Goal: Task Accomplishment & Management: Manage account settings

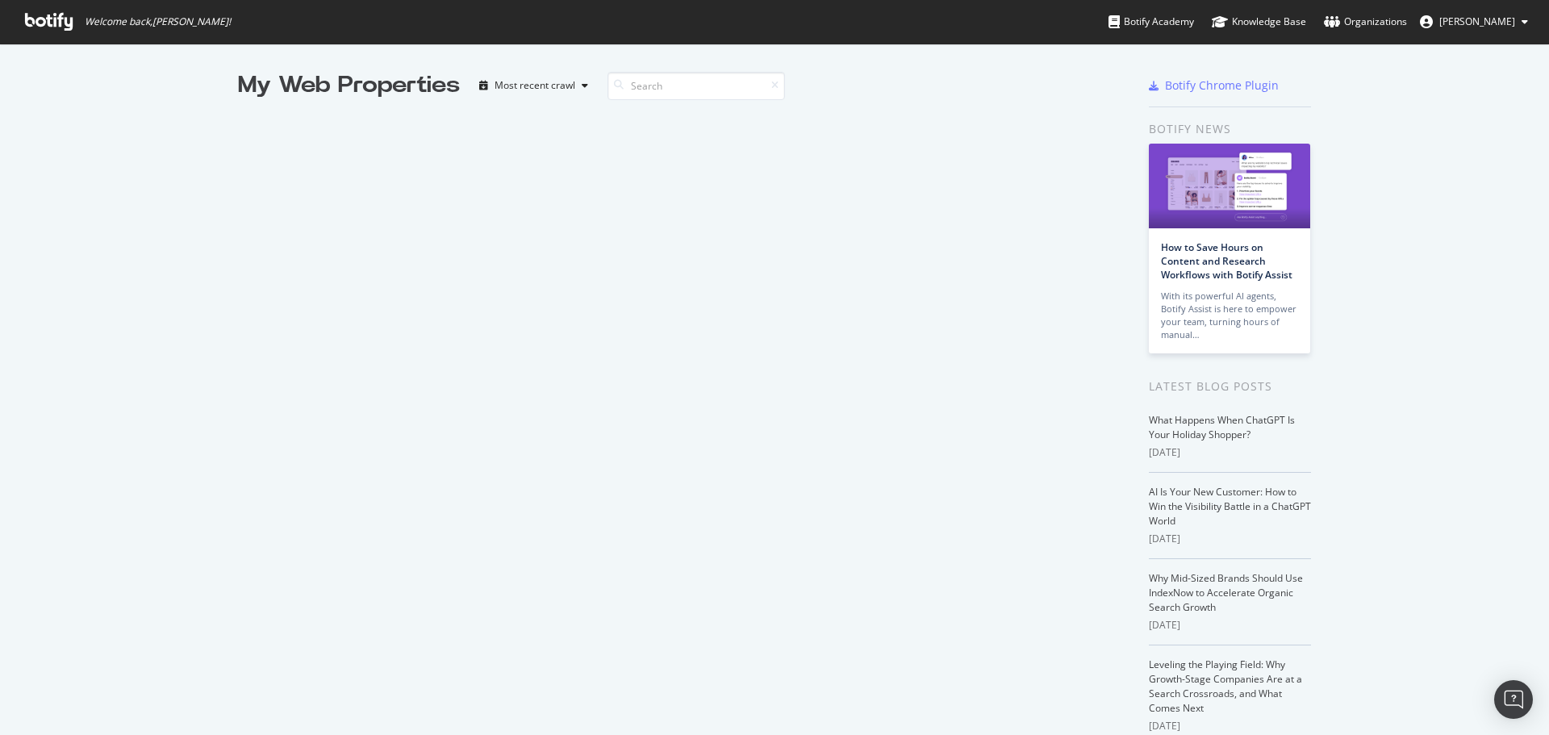
scroll to position [723, 1524]
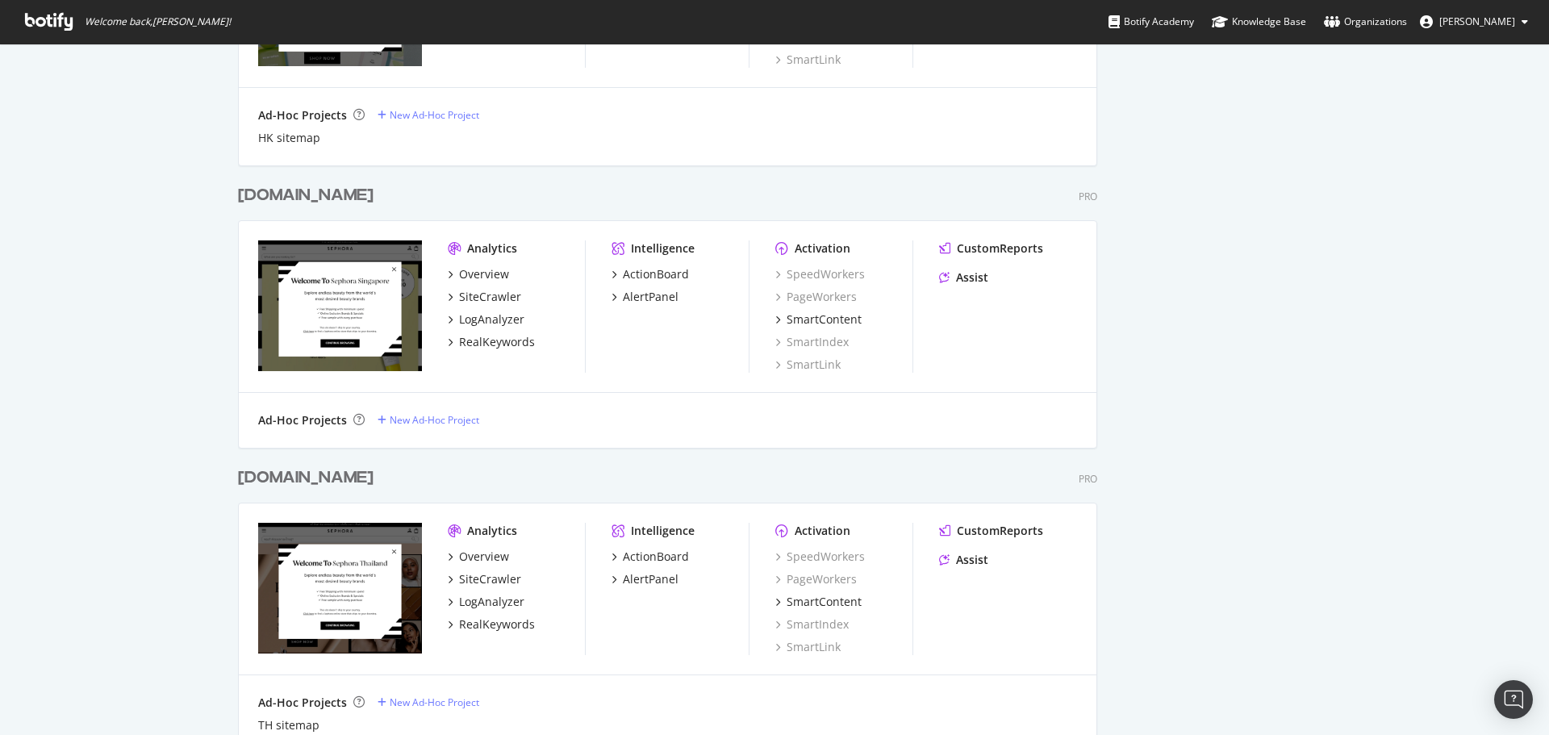
click at [316, 196] on div "[DOMAIN_NAME]" at bounding box center [305, 195] width 135 height 23
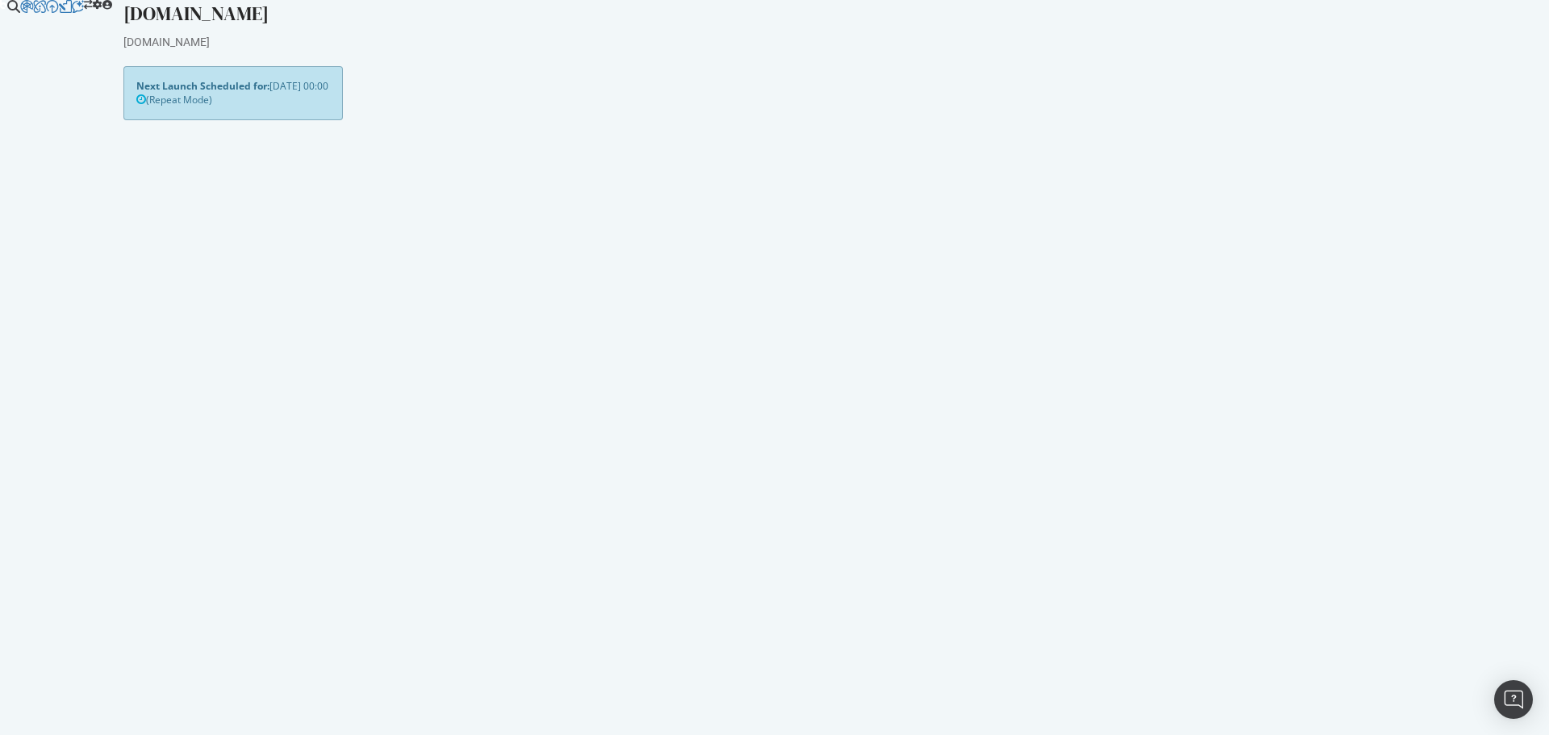
click at [304, 690] on link "Settings" at bounding box center [286, 697] width 36 height 14
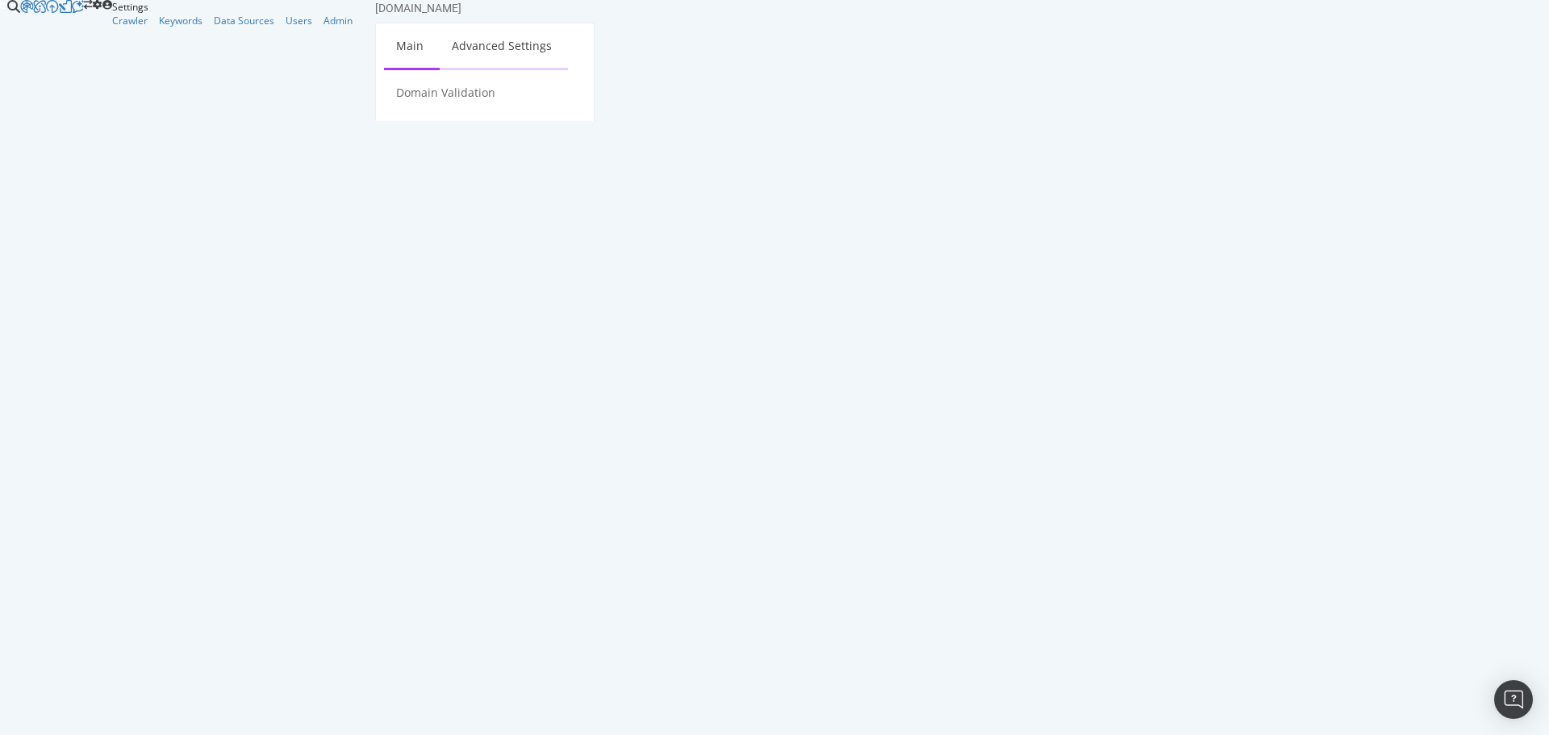
click at [498, 68] on link "Advanced Settings" at bounding box center [502, 45] width 124 height 44
click at [214, 27] on div "Data Sources" at bounding box center [244, 21] width 60 height 14
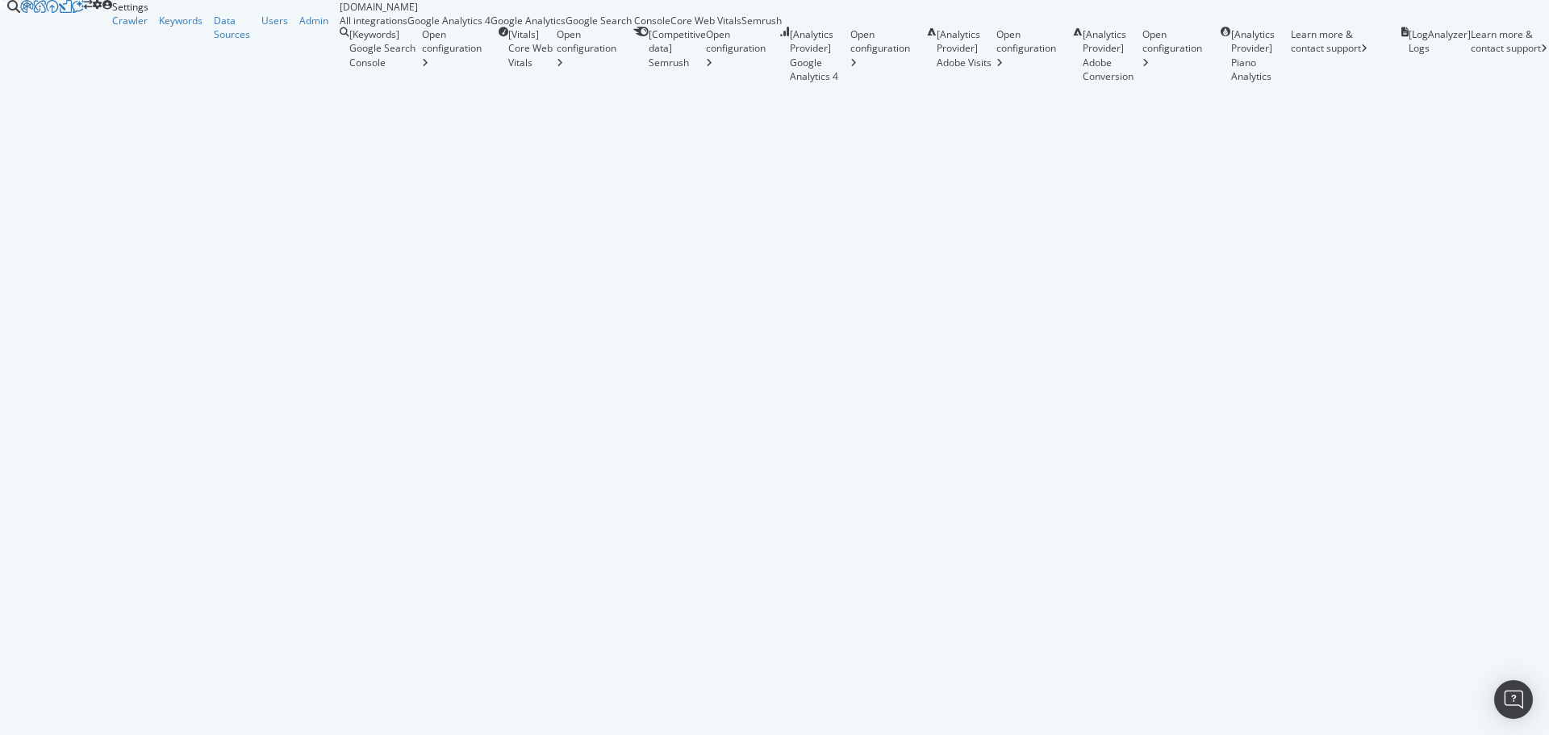
click at [556, 83] on div "Open configuration" at bounding box center [588, 55] width 64 height 56
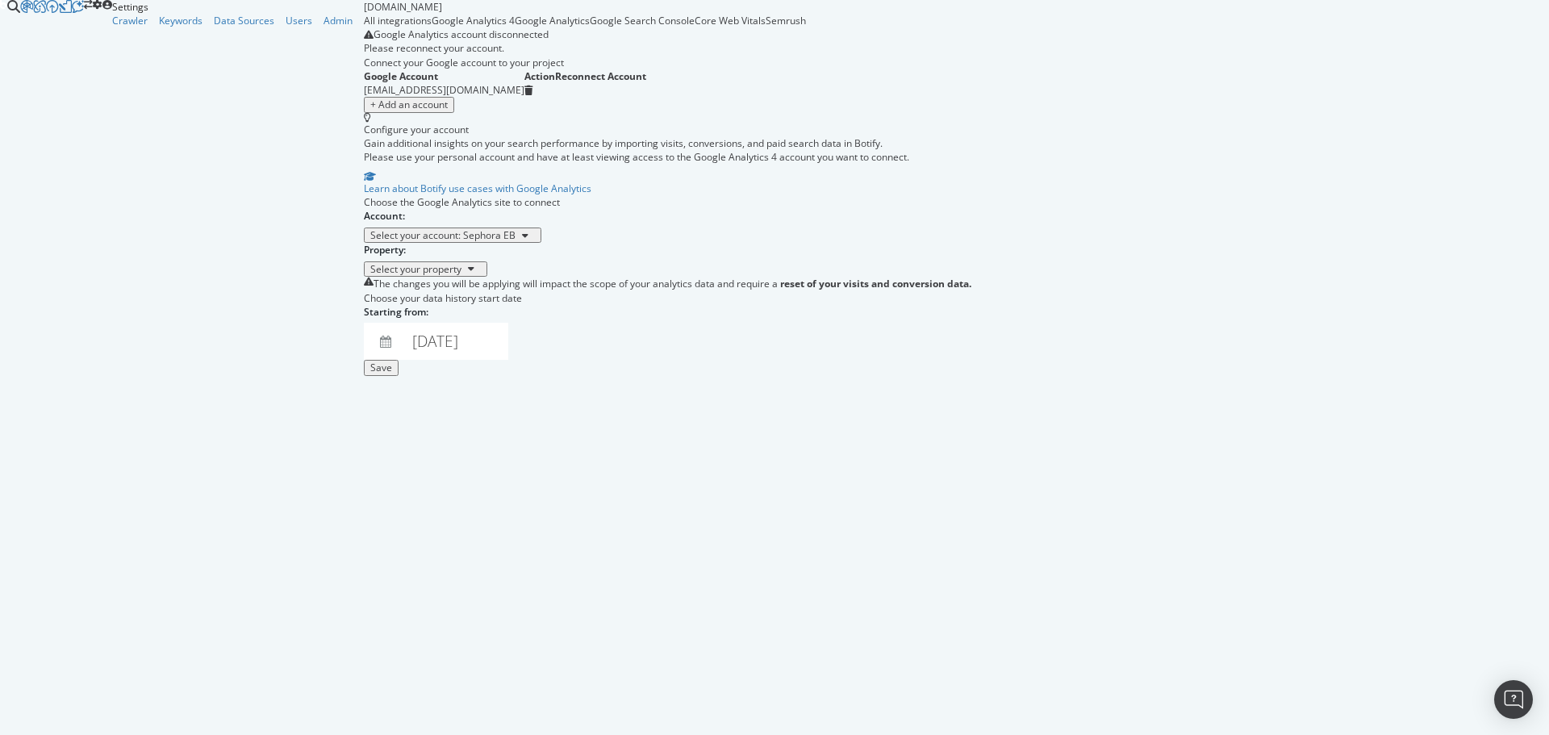
click at [370, 241] on div "Select your account: Sephora EB" at bounding box center [442, 235] width 145 height 11
click at [370, 275] on div "Select your property" at bounding box center [415, 269] width 91 height 11
click at [333, 382] on div "Sephora - GA4" at bounding box center [321, 387] width 65 height 14
click at [392, 373] on div "Save" at bounding box center [381, 367] width 22 height 11
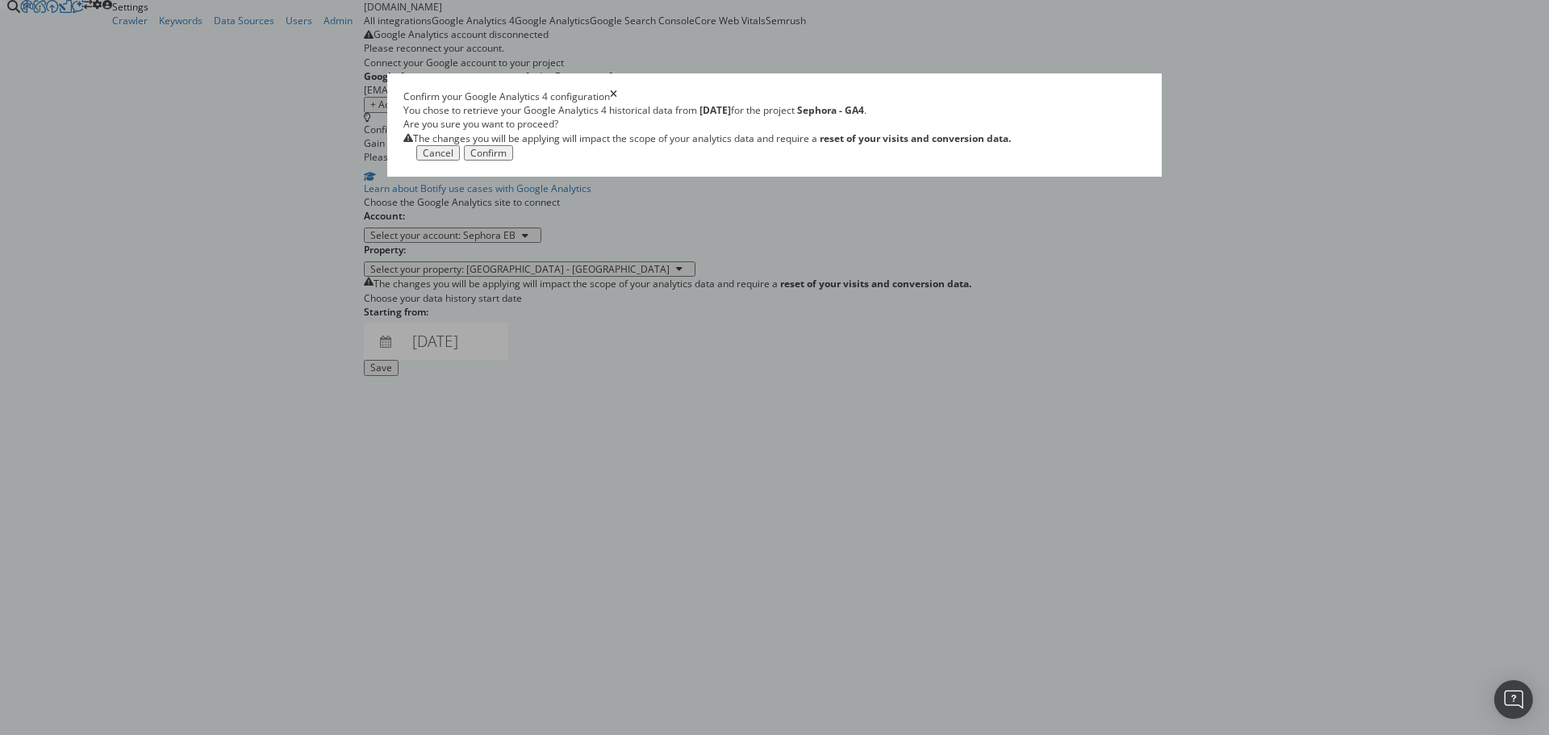
click at [506, 159] on div "Confirm" at bounding box center [488, 153] width 36 height 11
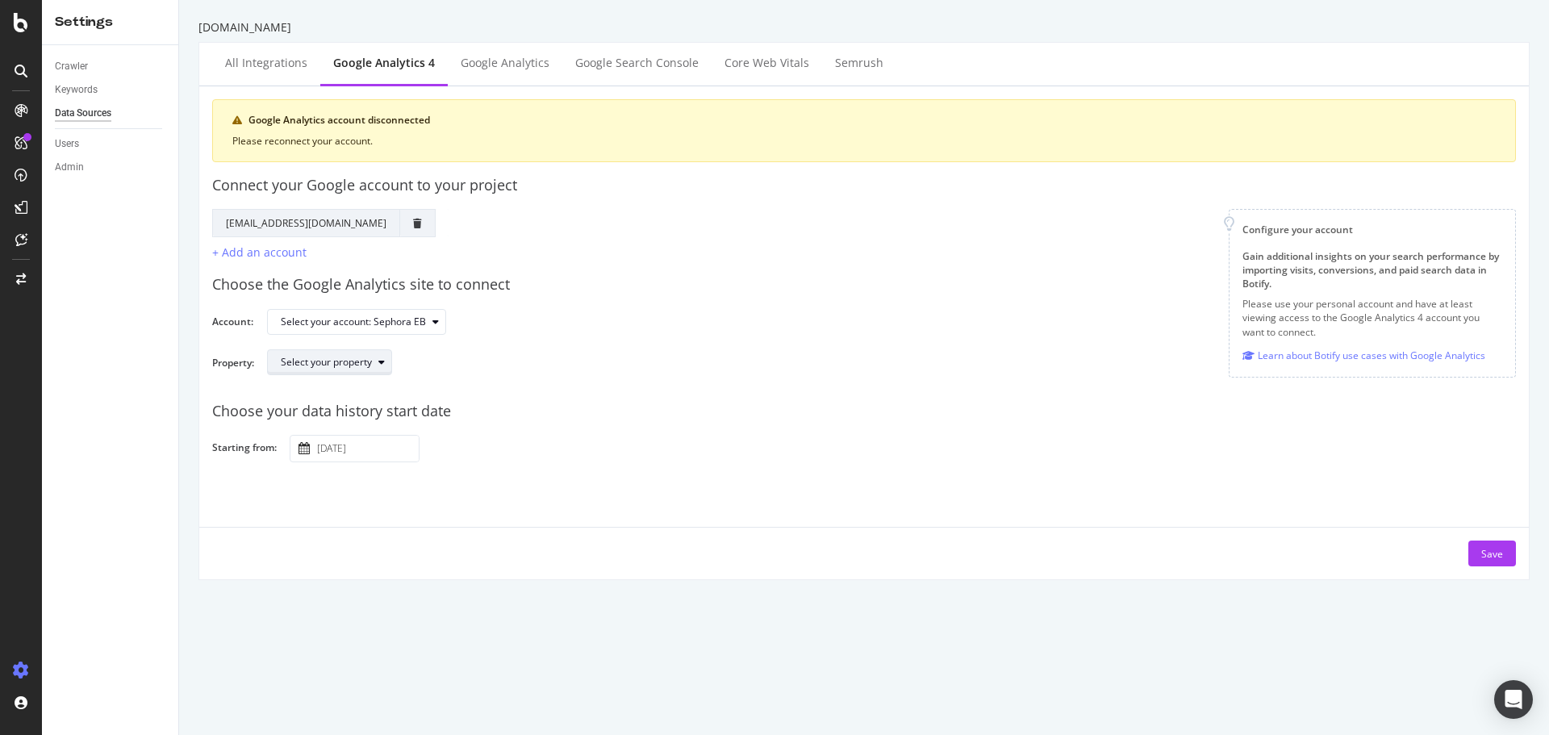
click at [341, 349] on button "Select your property" at bounding box center [329, 362] width 125 height 26
click at [332, 390] on div "Sephora - GA4" at bounding box center [321, 389] width 65 height 14
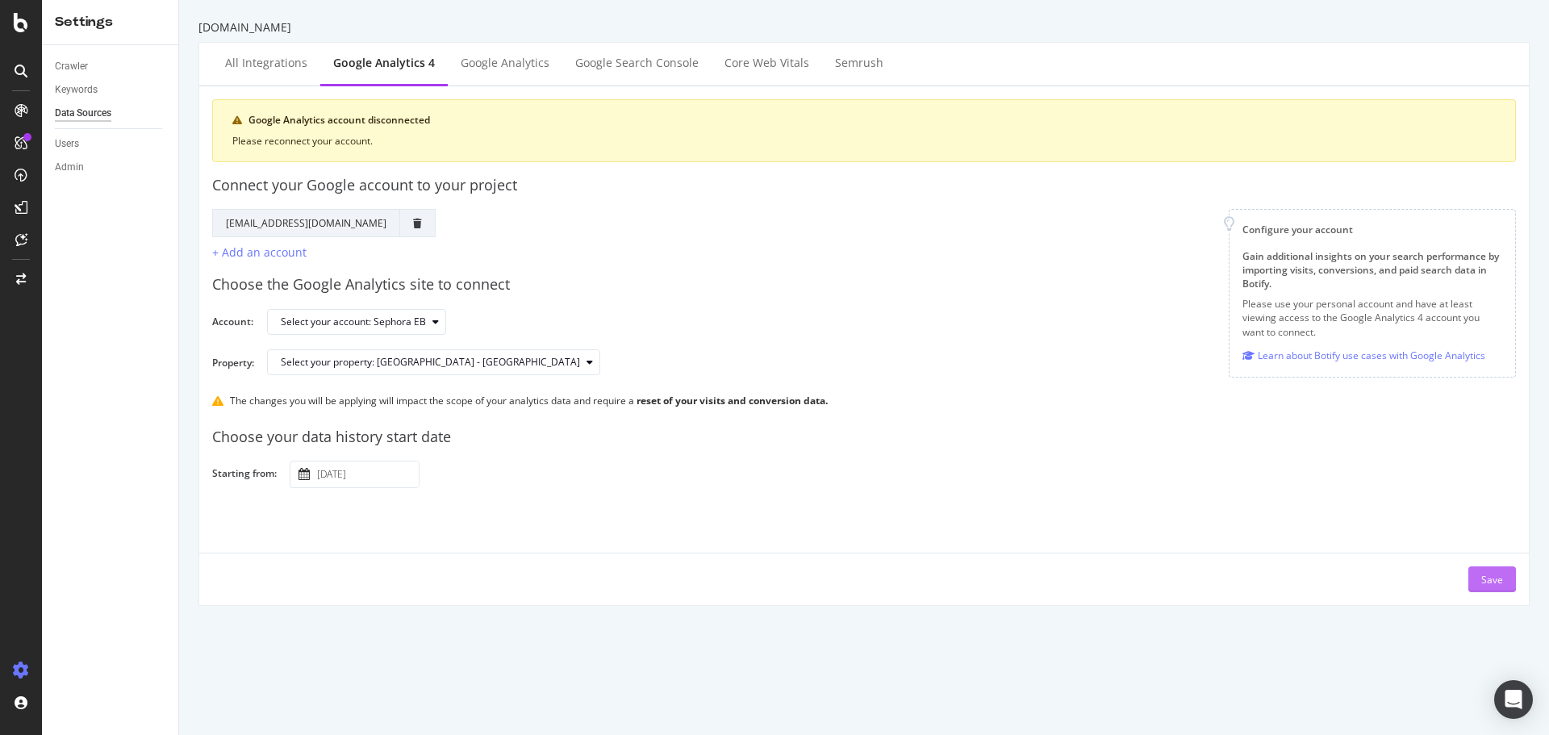
click at [1468, 582] on button "Save" at bounding box center [1492, 579] width 48 height 26
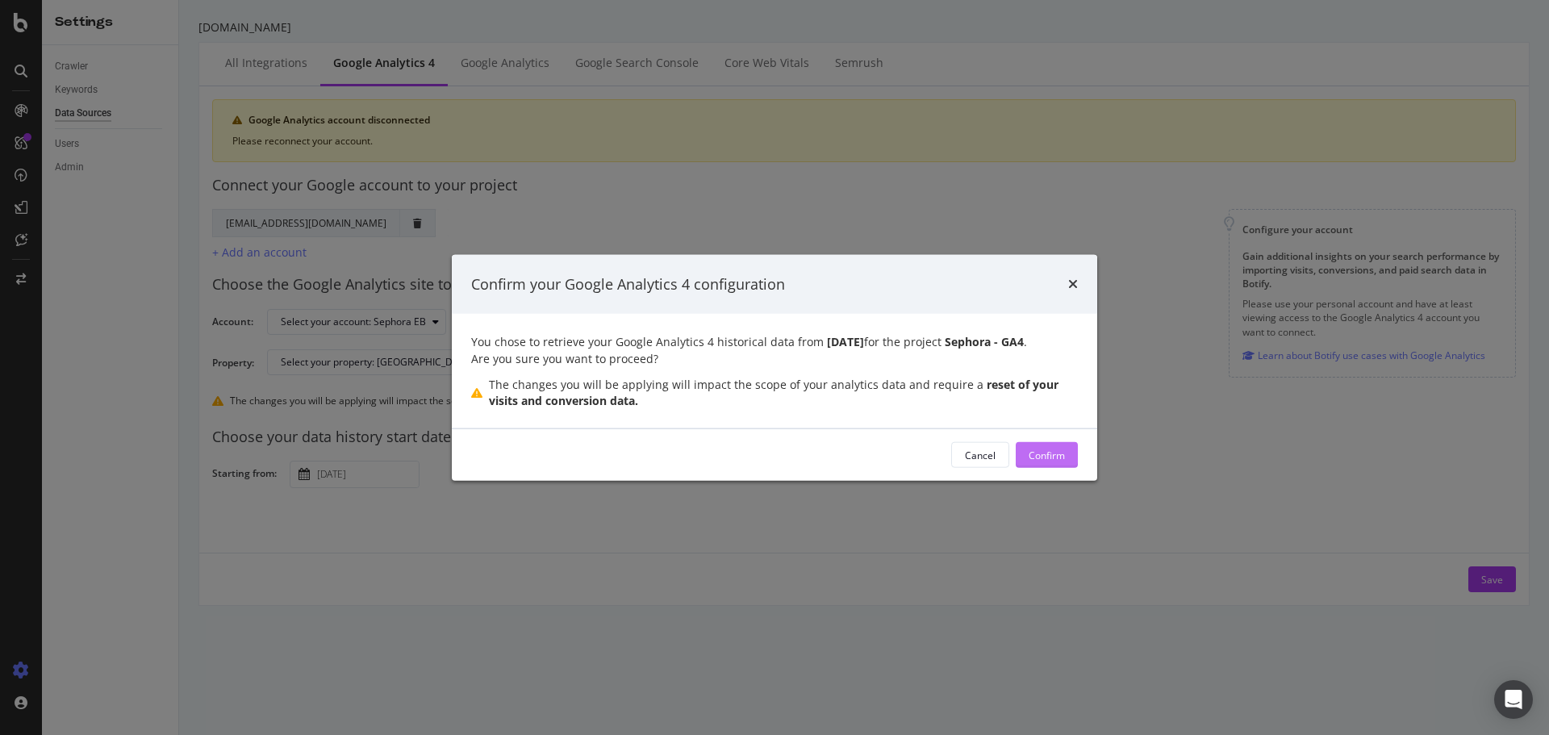
click at [1043, 460] on div "Confirm" at bounding box center [1046, 455] width 36 height 14
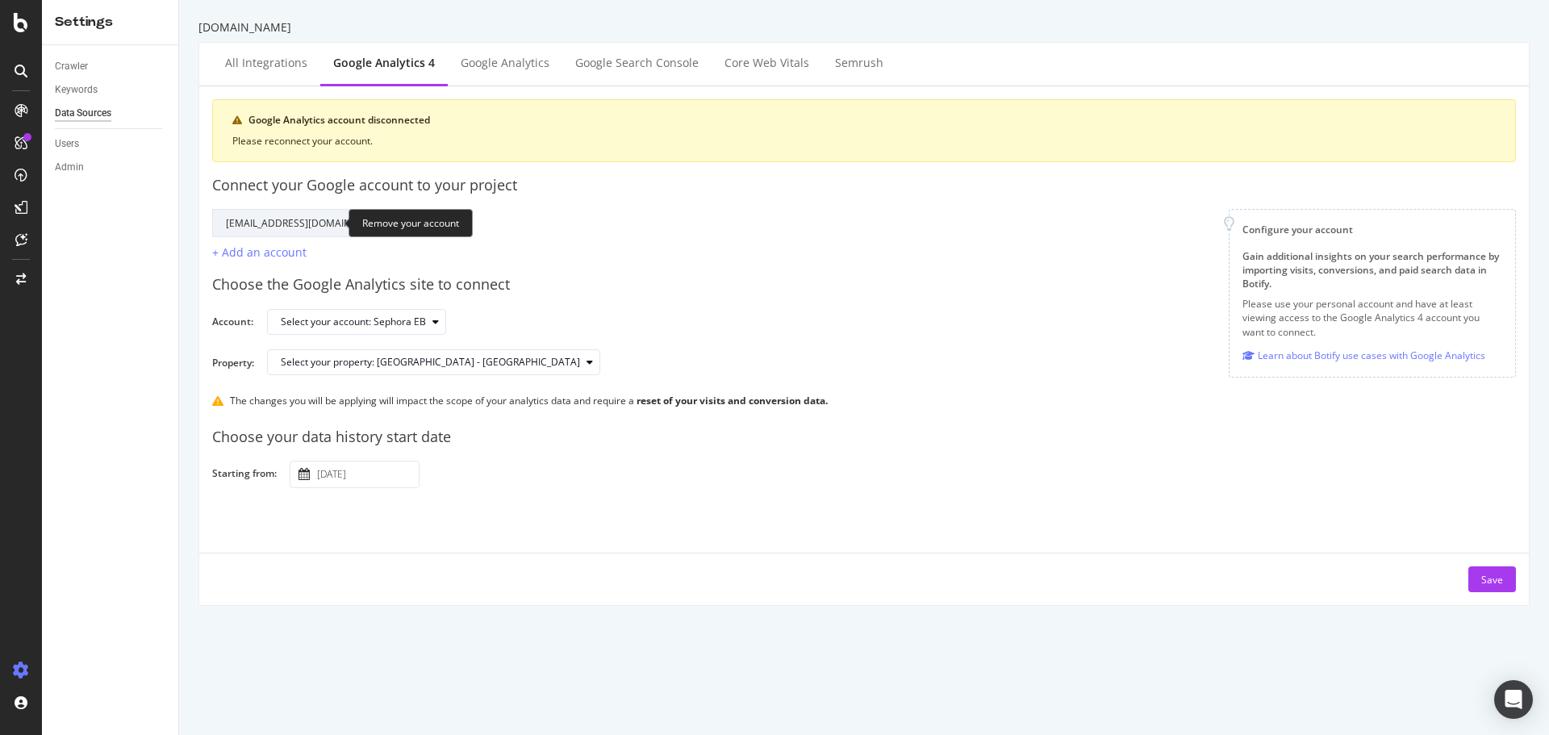
click at [353, 220] on div "Remove your account" at bounding box center [410, 223] width 124 height 28
click at [400, 227] on td at bounding box center [417, 222] width 35 height 27
click at [413, 221] on icon "trash" at bounding box center [417, 224] width 9 height 10
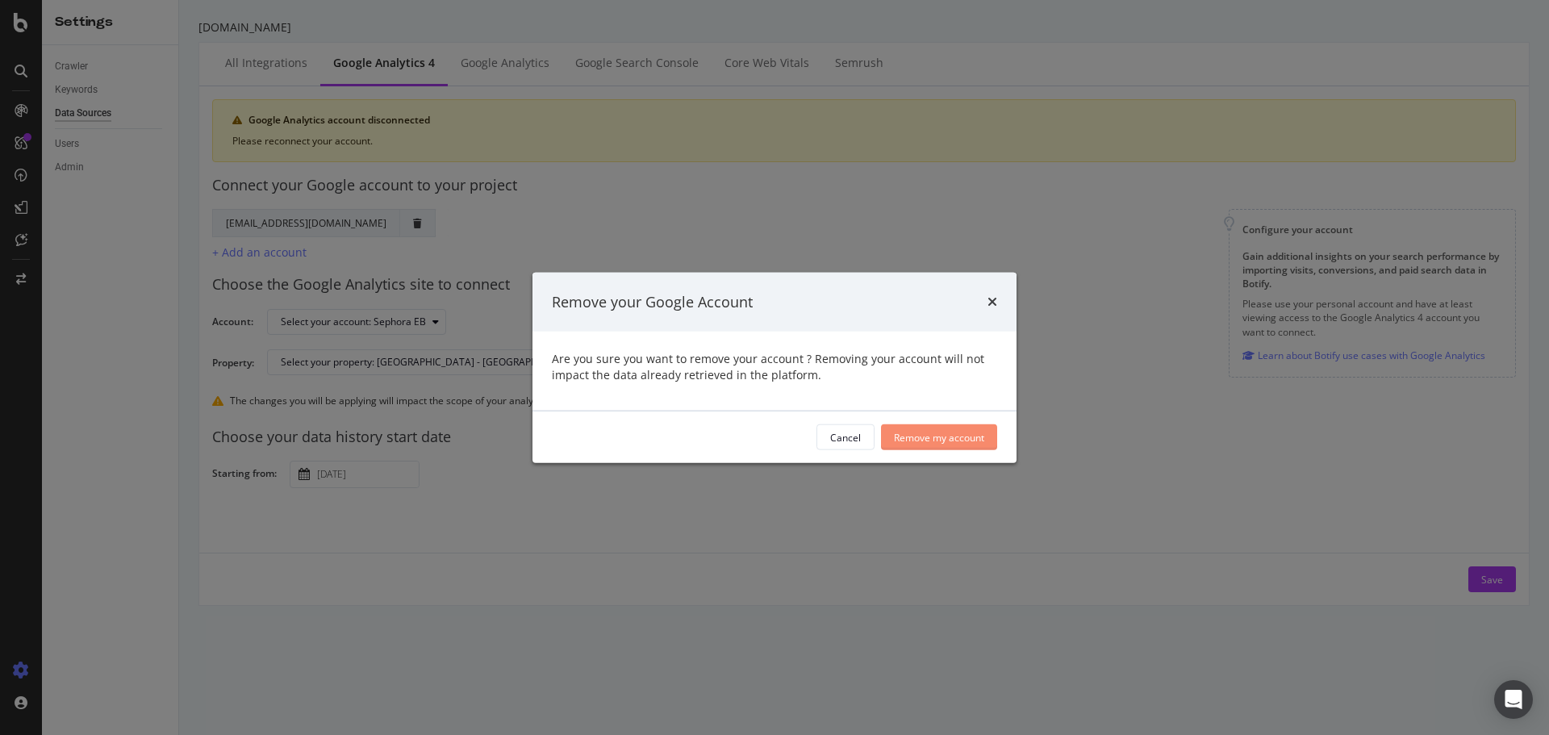
click at [931, 434] on div "Remove my account" at bounding box center [939, 437] width 90 height 14
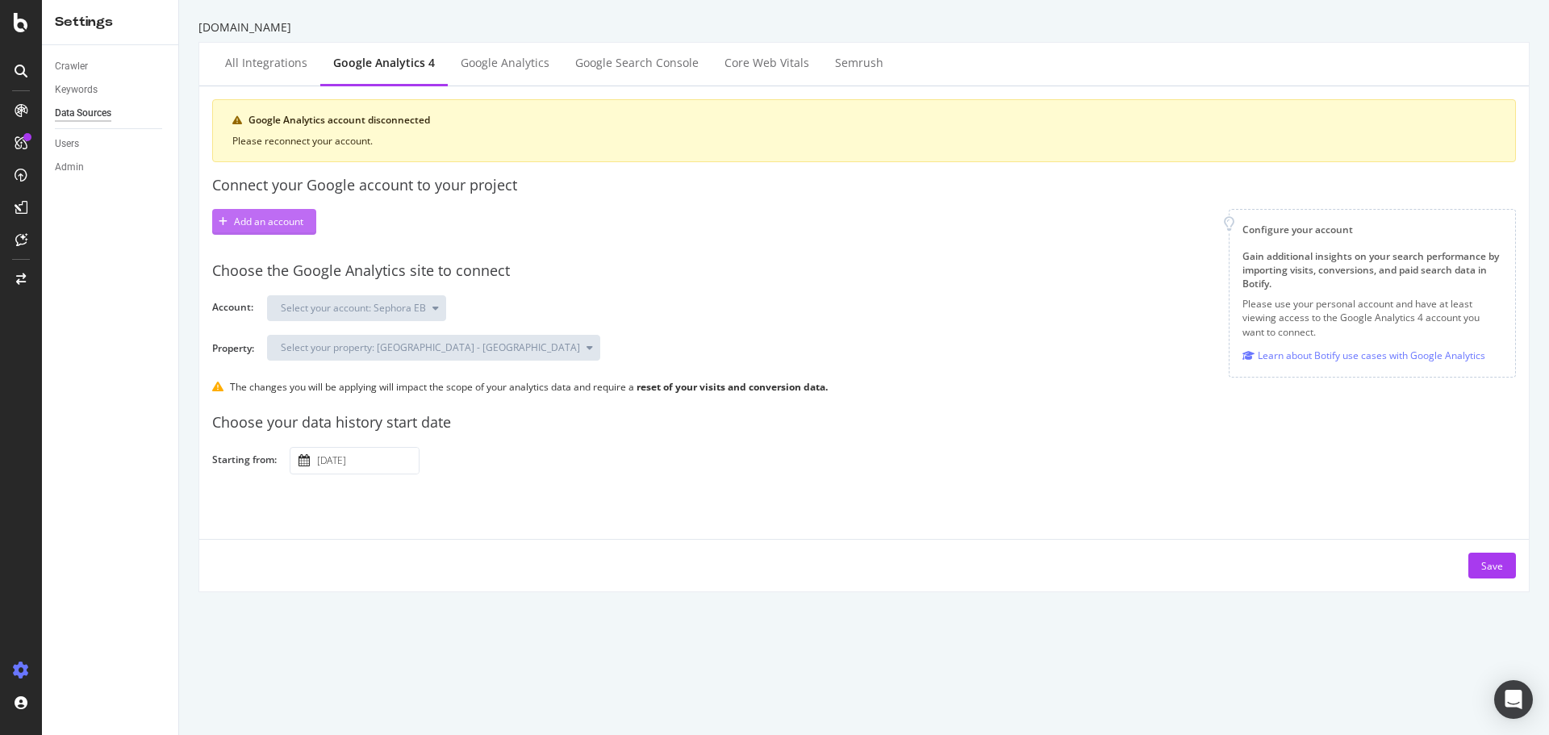
click at [235, 222] on div "Add an account" at bounding box center [268, 222] width 69 height 14
click at [229, 220] on div "button" at bounding box center [223, 222] width 22 height 10
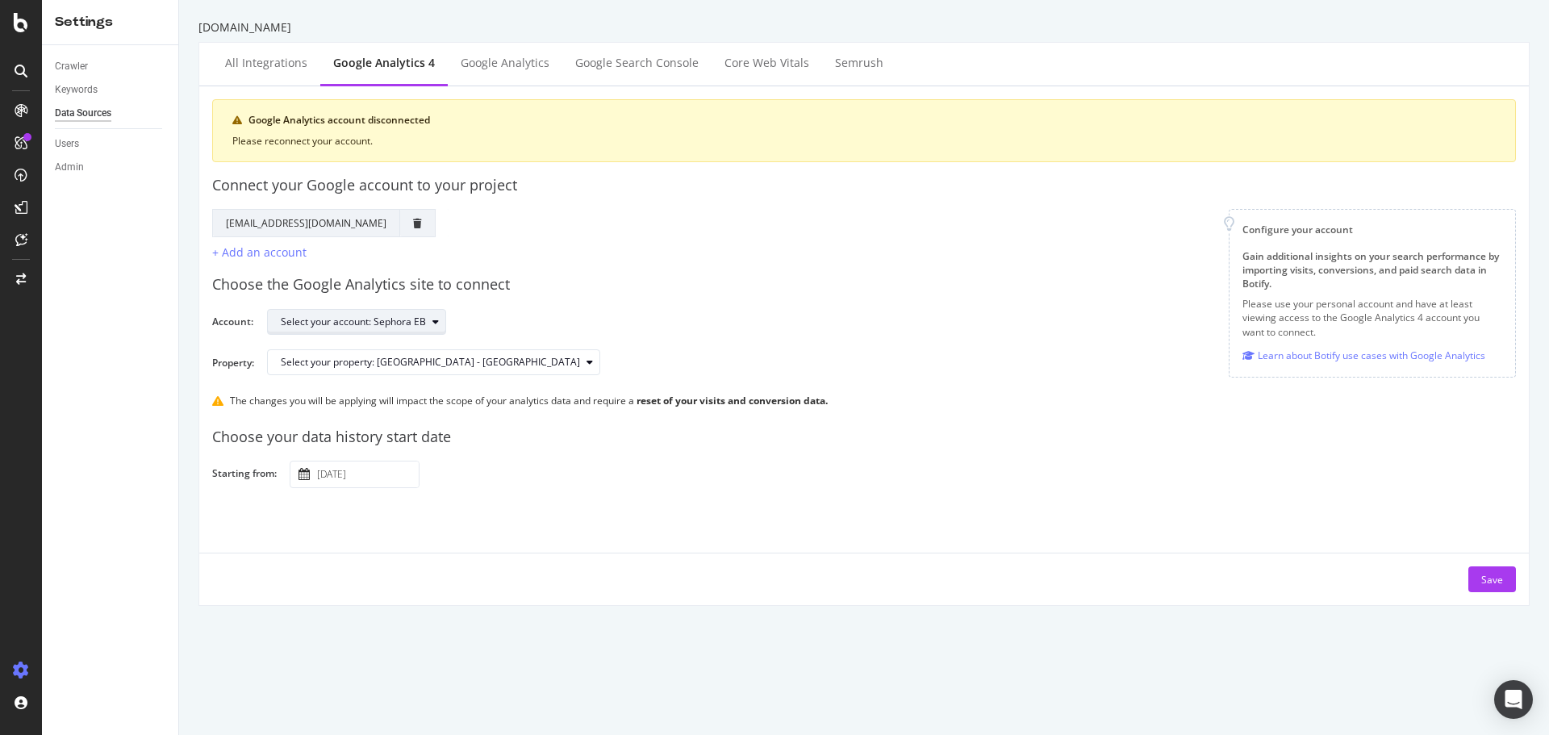
click at [362, 317] on div "Select your account: Sephora EB" at bounding box center [353, 322] width 145 height 10
click at [324, 344] on div "Sephora EB" at bounding box center [316, 349] width 54 height 14
click at [348, 364] on div "Select your property: Sephora - GA4" at bounding box center [430, 362] width 299 height 10
click at [335, 380] on div "Sephora - GA4" at bounding box center [322, 389] width 93 height 20
click at [1497, 582] on button "Save" at bounding box center [1492, 579] width 48 height 26
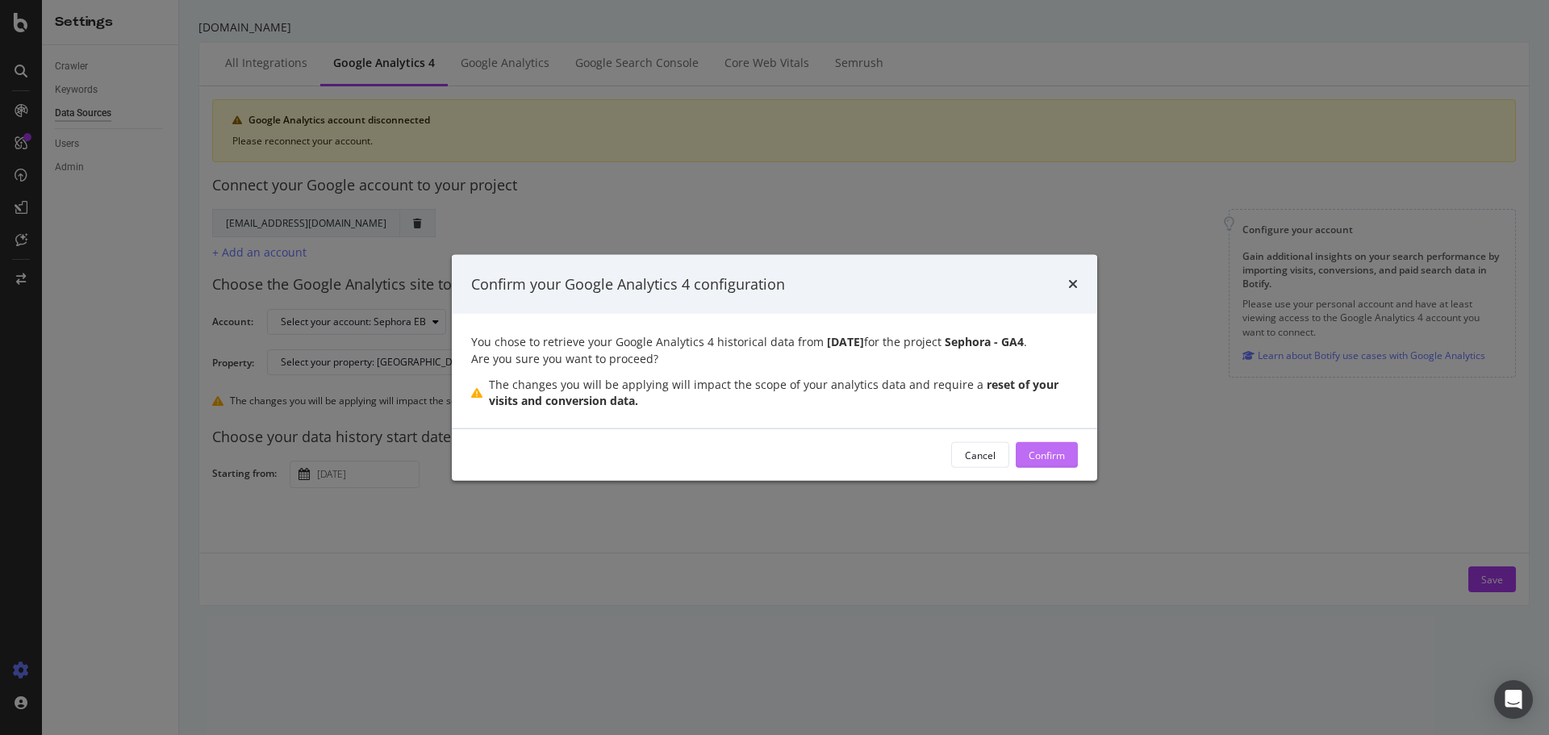
click at [1064, 456] on div "Confirm" at bounding box center [1046, 455] width 36 height 14
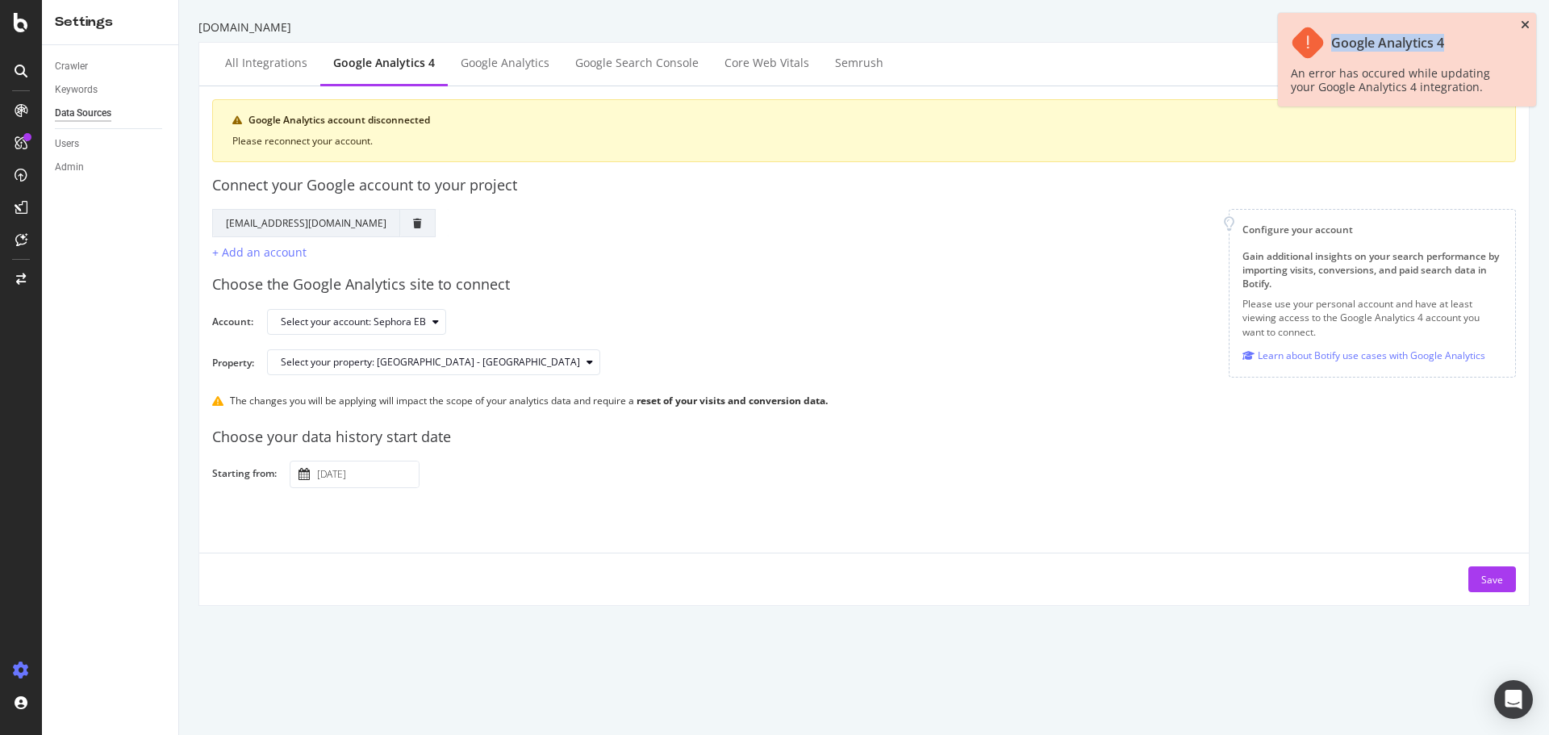
drag, startPoint x: 1500, startPoint y: 20, endPoint x: 1524, endPoint y: 28, distance: 24.7
click at [1520, 28] on div "Google Analytics 4 An error has occured while updating your Google Analytics 4 …" at bounding box center [1407, 60] width 258 height 94
click at [1524, 28] on icon "close toast" at bounding box center [1524, 24] width 9 height 11
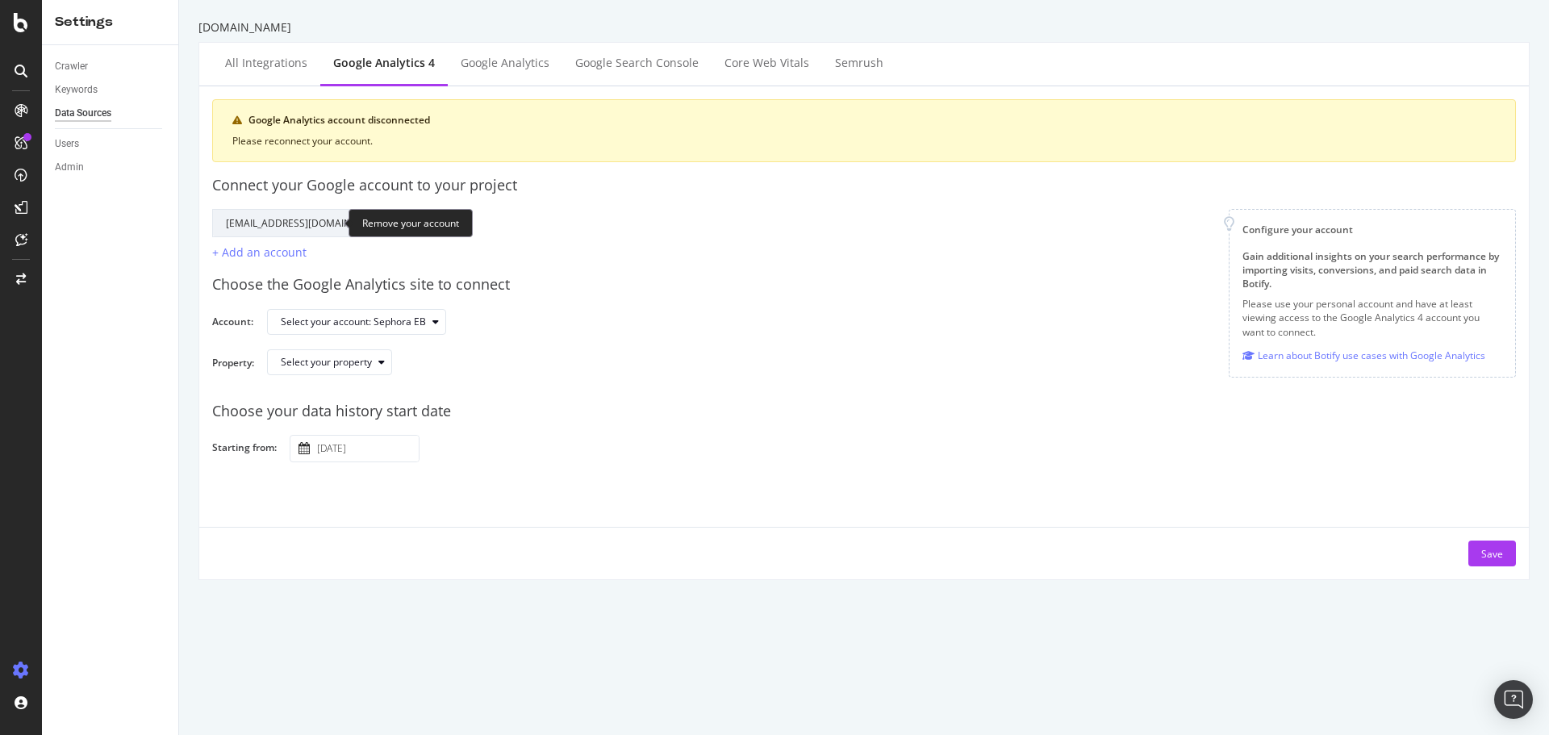
click at [413, 220] on icon "trash" at bounding box center [417, 224] width 9 height 10
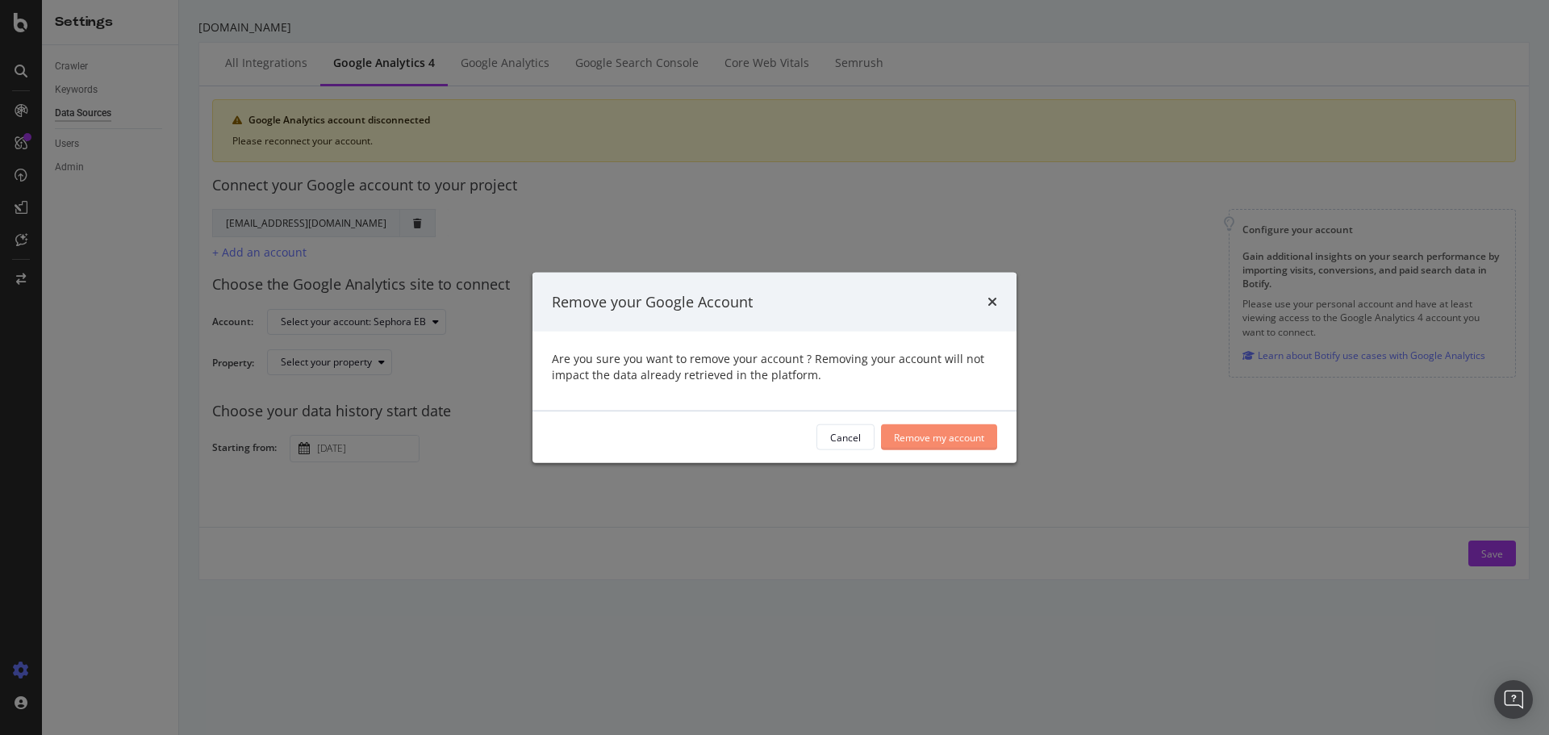
click at [944, 436] on div "Remove my account" at bounding box center [939, 437] width 90 height 14
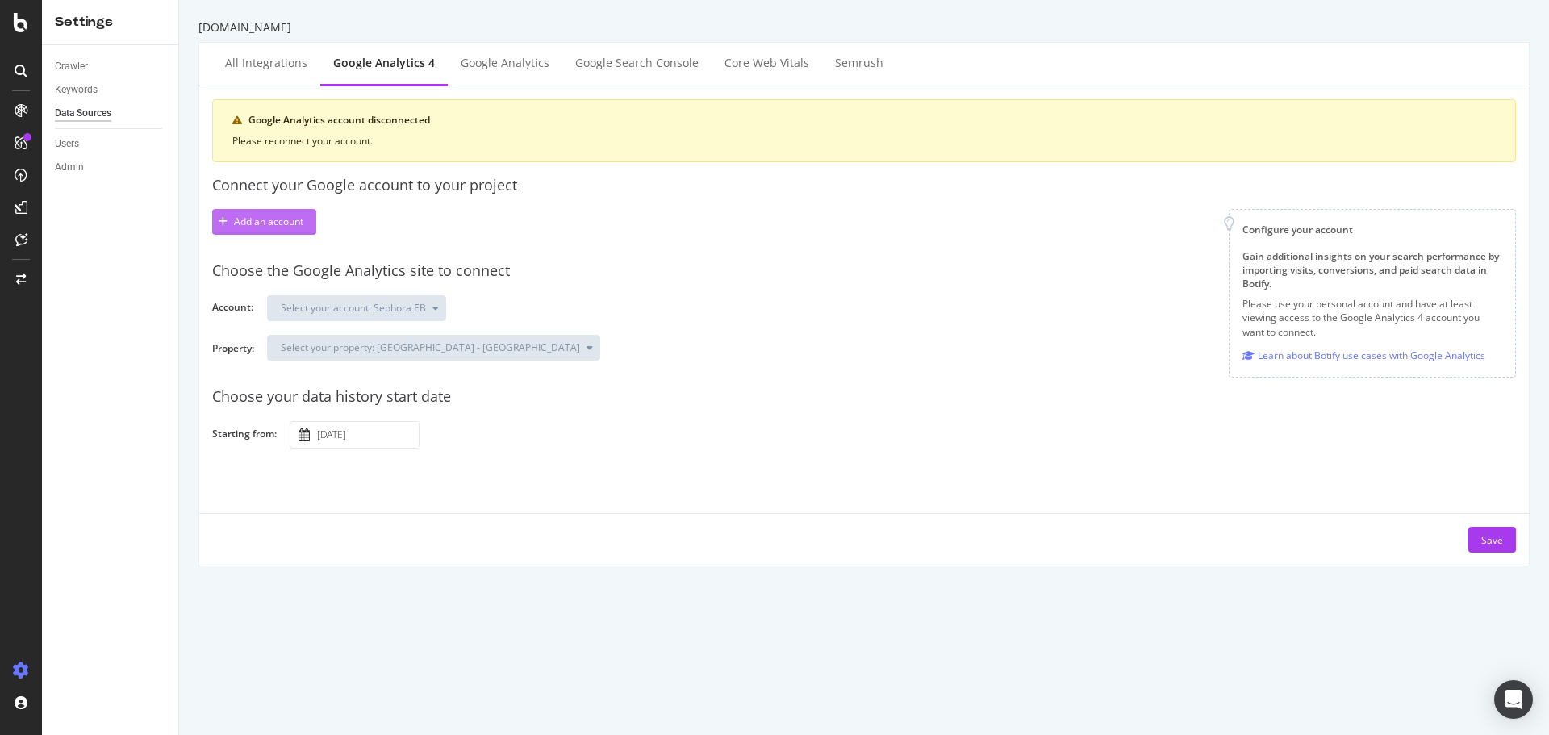
click at [258, 227] on div "Add an account" at bounding box center [268, 222] width 69 height 14
click at [256, 219] on div "Add an account" at bounding box center [268, 222] width 69 height 14
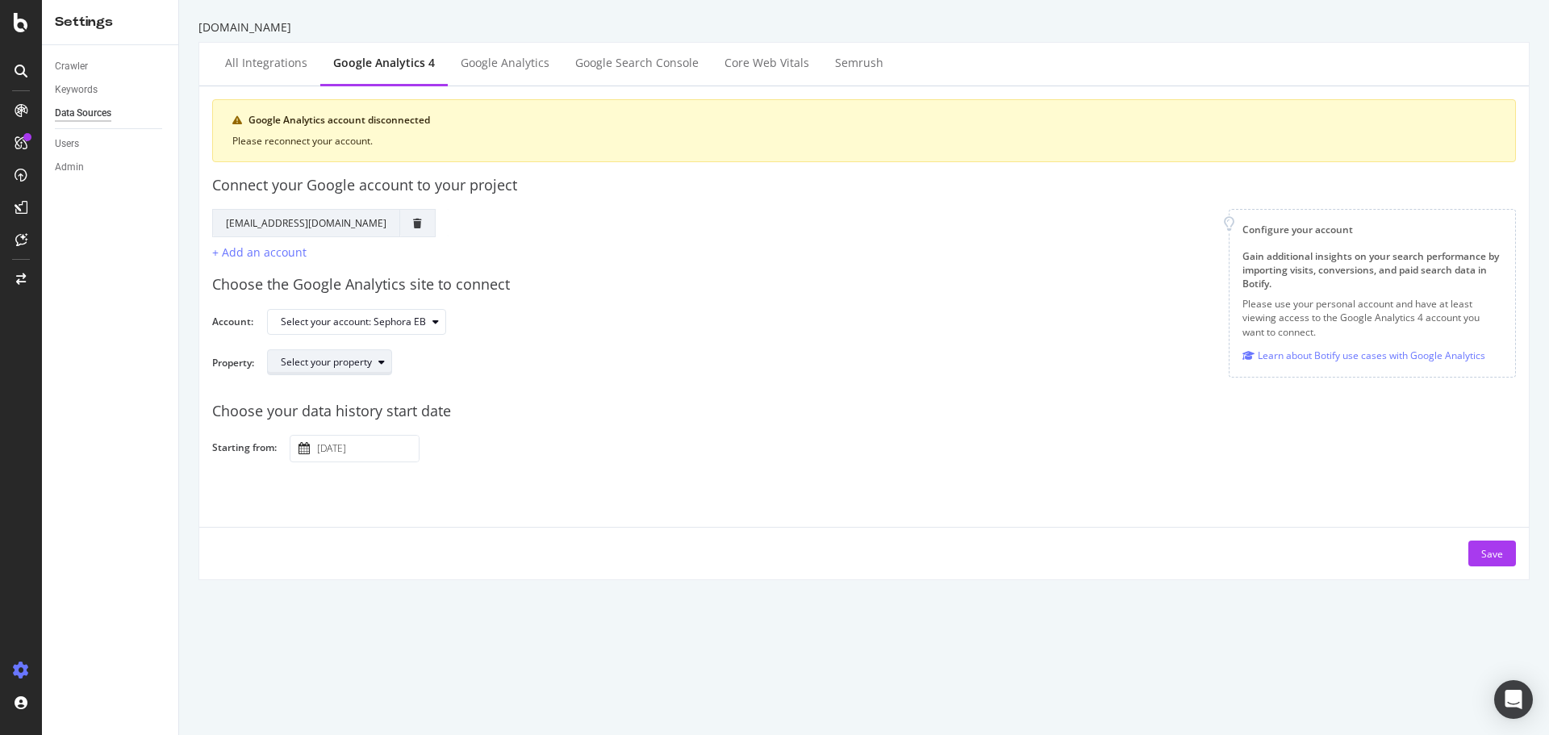
click at [365, 360] on div "Select your property" at bounding box center [326, 362] width 91 height 10
click at [346, 390] on div "Sephora - GA4" at bounding box center [321, 389] width 65 height 14
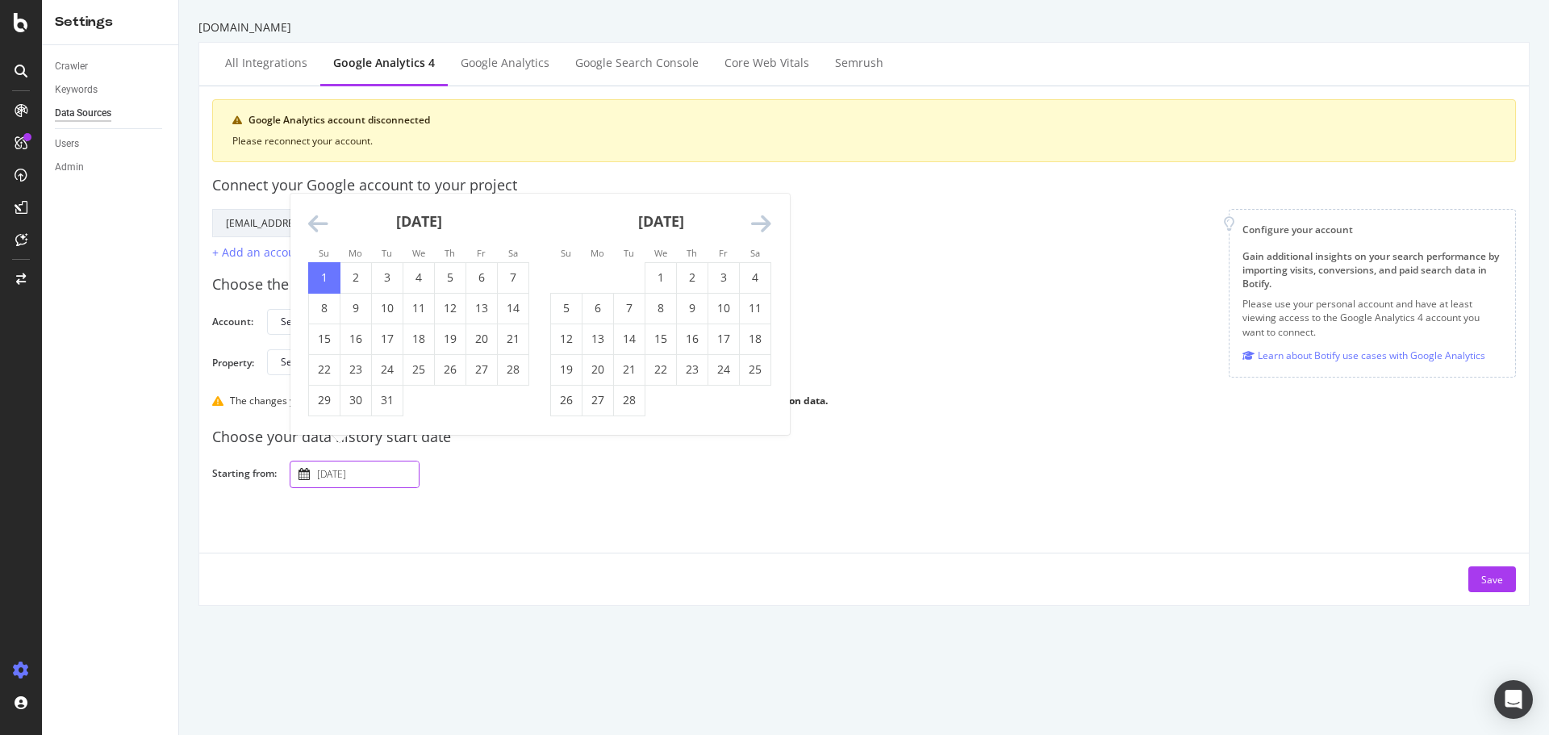
click at [367, 479] on input "2023 January 1st" at bounding box center [366, 474] width 105 height 26
click at [369, 478] on input "2023 January 1st" at bounding box center [366, 474] width 105 height 26
click at [1369, 533] on div "Google Analytics account disconnected Please reconnect your account. Connect yo…" at bounding box center [863, 345] width 1303 height 493
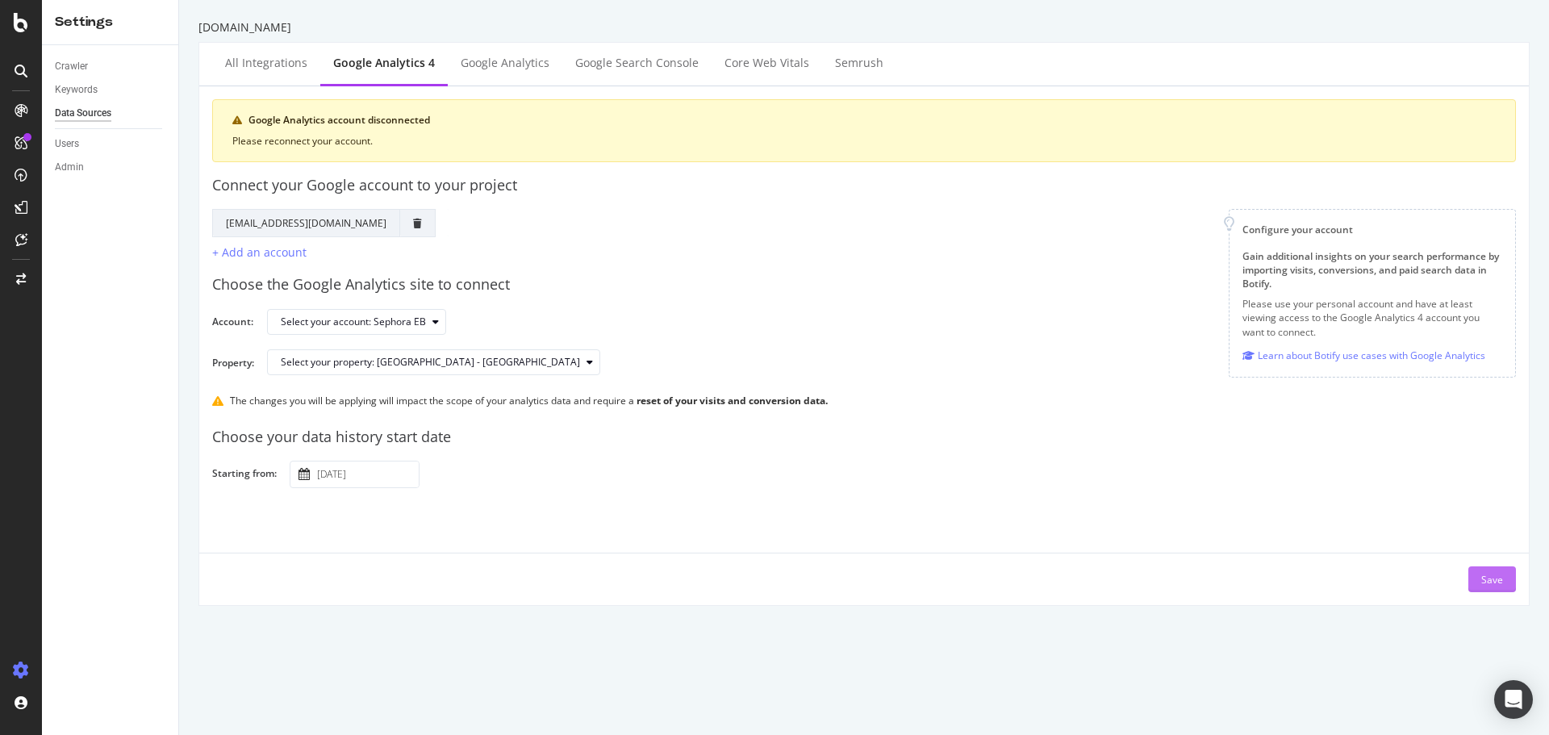
click at [1486, 590] on div "Save" at bounding box center [1492, 579] width 22 height 24
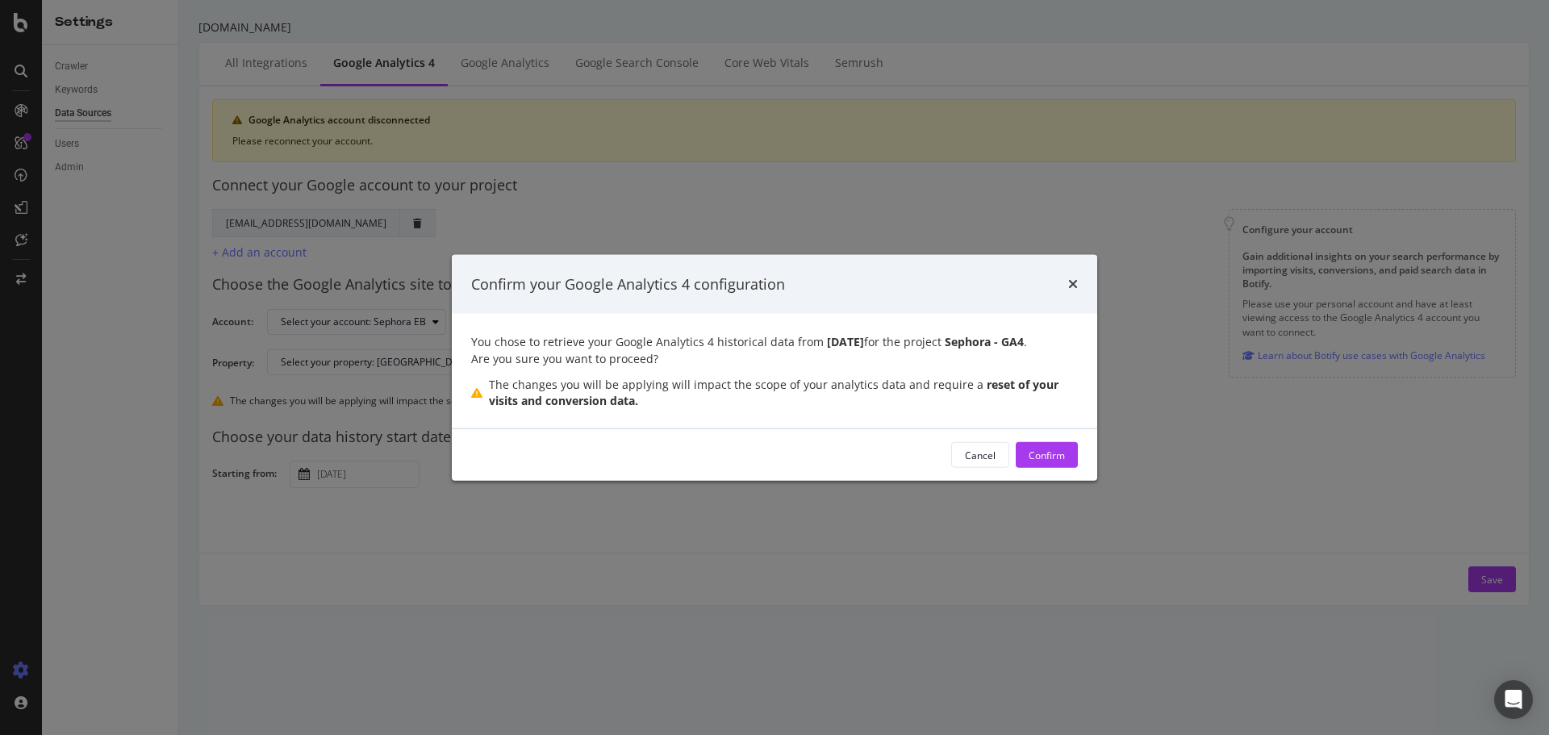
drag, startPoint x: 890, startPoint y: 514, endPoint x: 877, endPoint y: 521, distance: 14.1
click at [886, 515] on div "Confirm your Google Analytics 4 configuration You chose to retrieve your Google…" at bounding box center [774, 367] width 1549 height 735
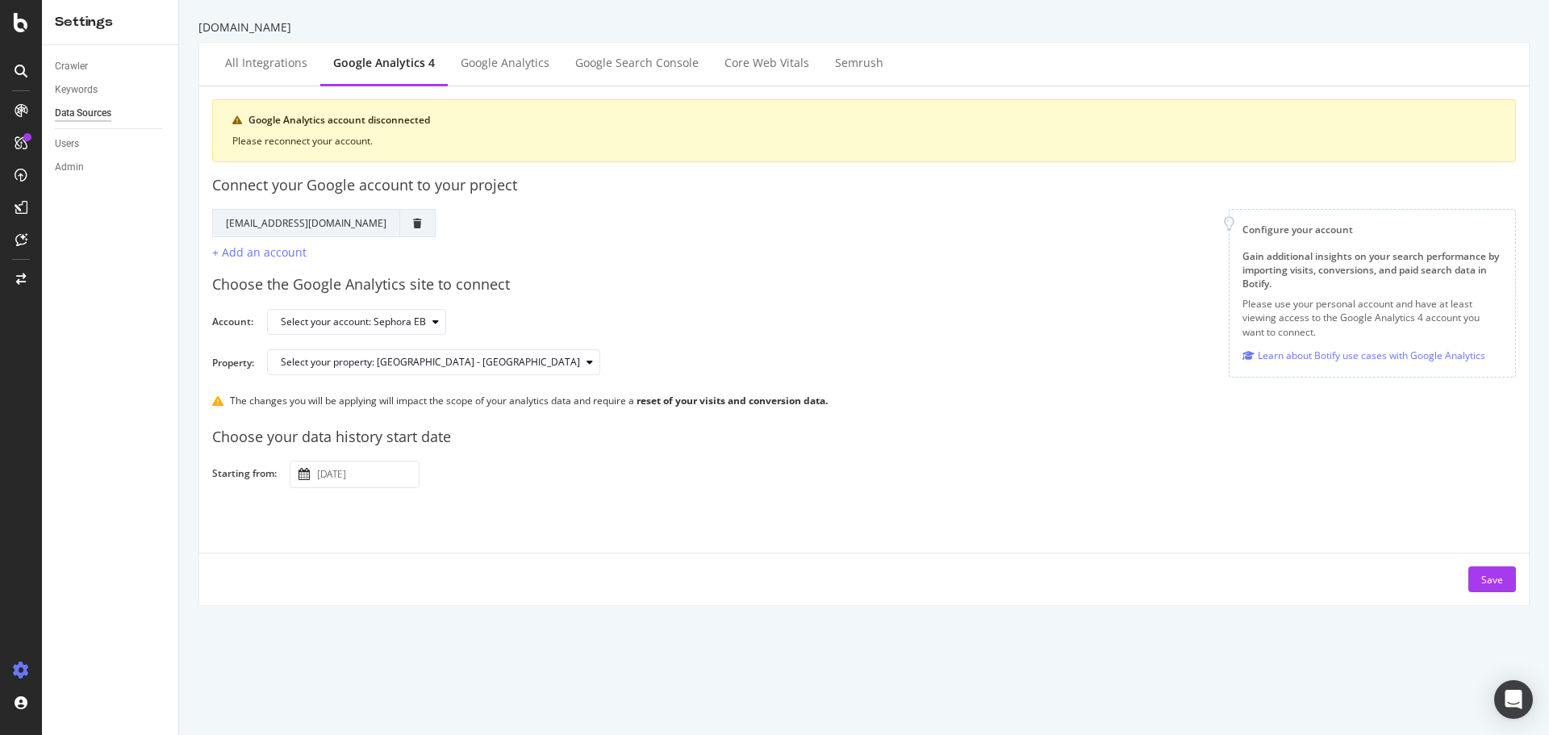
click at [369, 480] on input "2023 January 1st" at bounding box center [366, 474] width 105 height 26
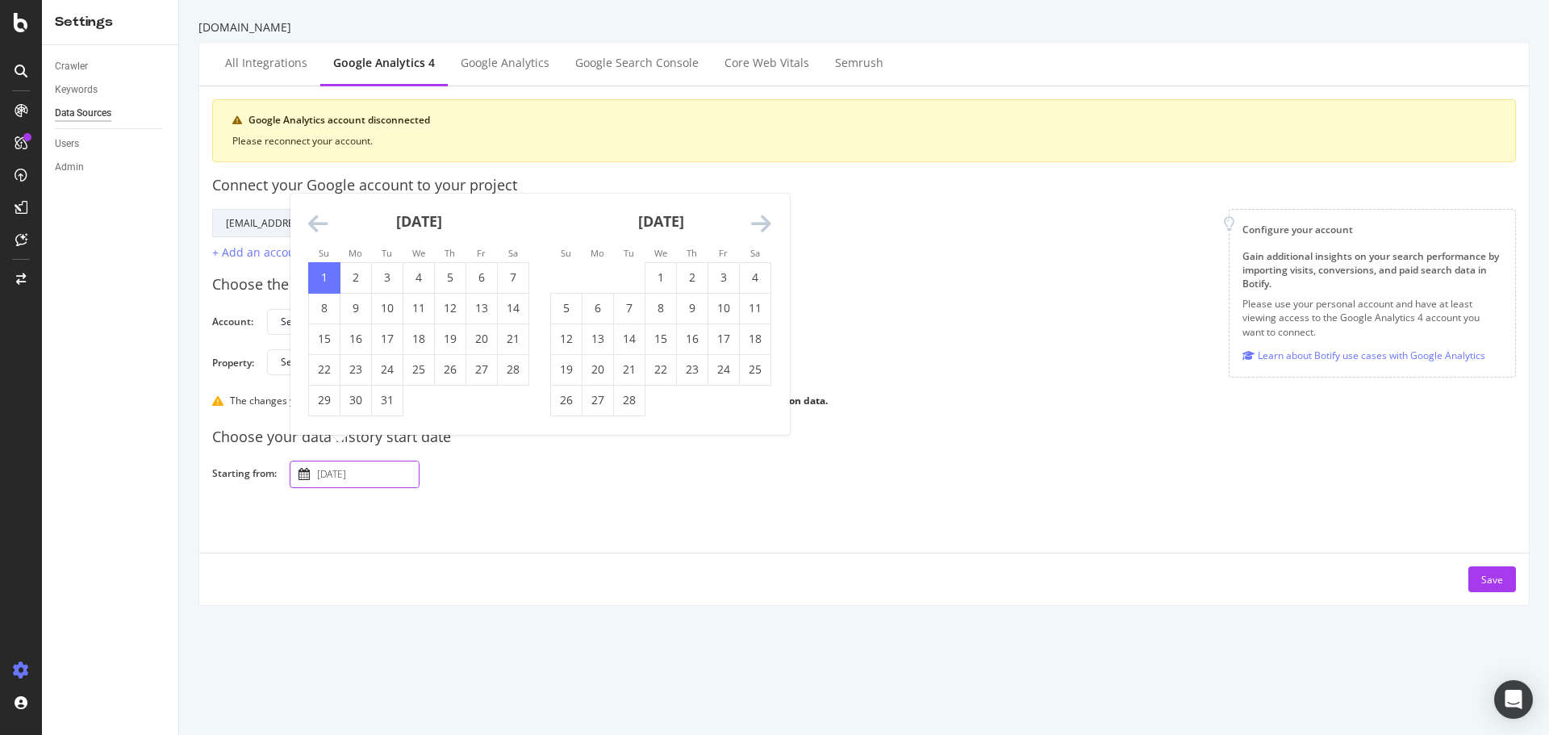
click at [752, 232] on icon "Move forward to switch to the next month." at bounding box center [761, 224] width 20 height 23
click at [767, 231] on icon "Move forward to switch to the next month." at bounding box center [761, 224] width 20 height 23
click at [767, 231] on div "April 2023 1 2 3 4 5 6 7 8 9 10 11 12 13 14 15 16 17 18 19 20 21 22 23 24 25 26…" at bounding box center [661, 289] width 242 height 253
click at [767, 231] on td "1" at bounding box center [755, 246] width 31 height 31
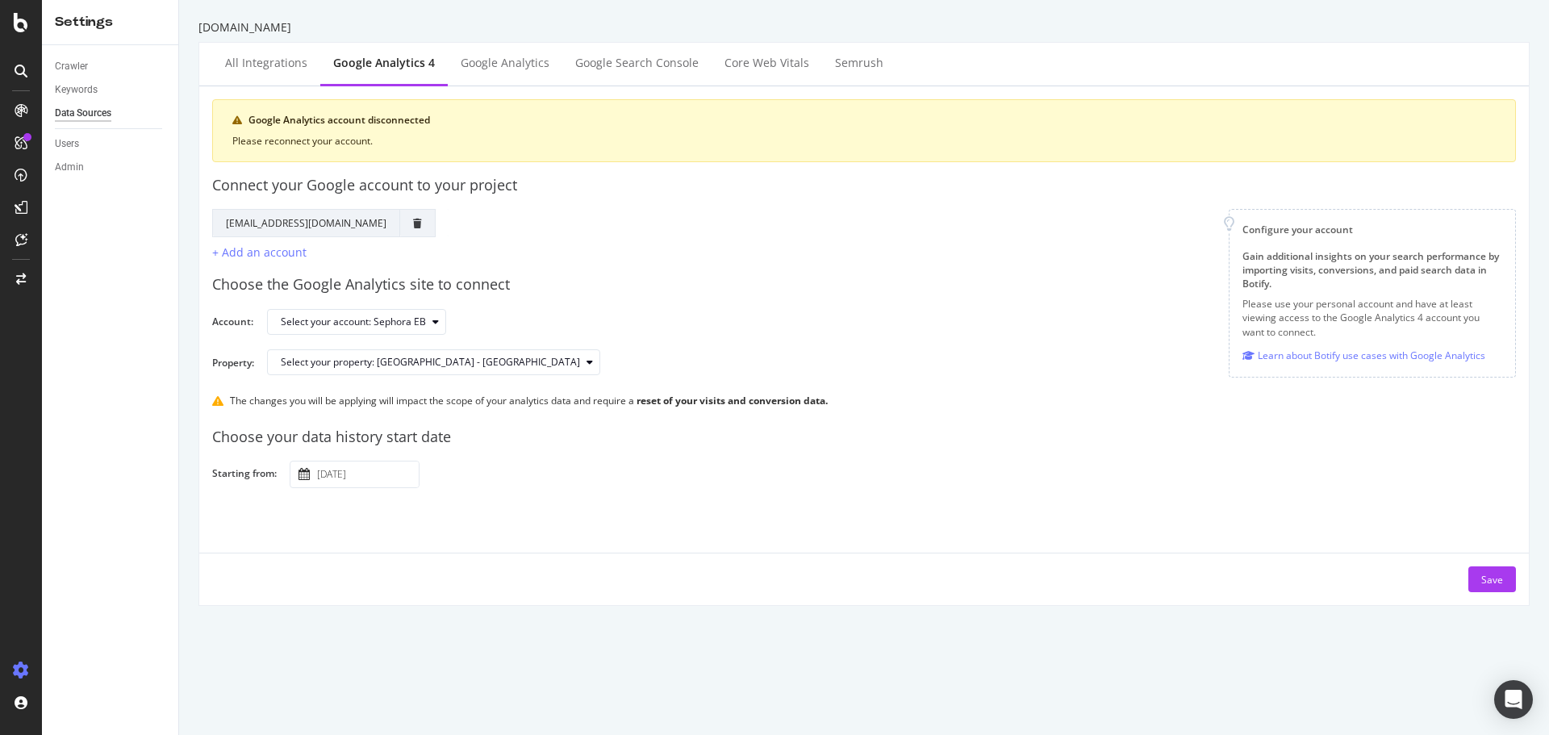
click at [364, 486] on body "Settings Crawler Keywords Data Sources Users Admin sephora.sg All integrations …" at bounding box center [774, 367] width 1549 height 735
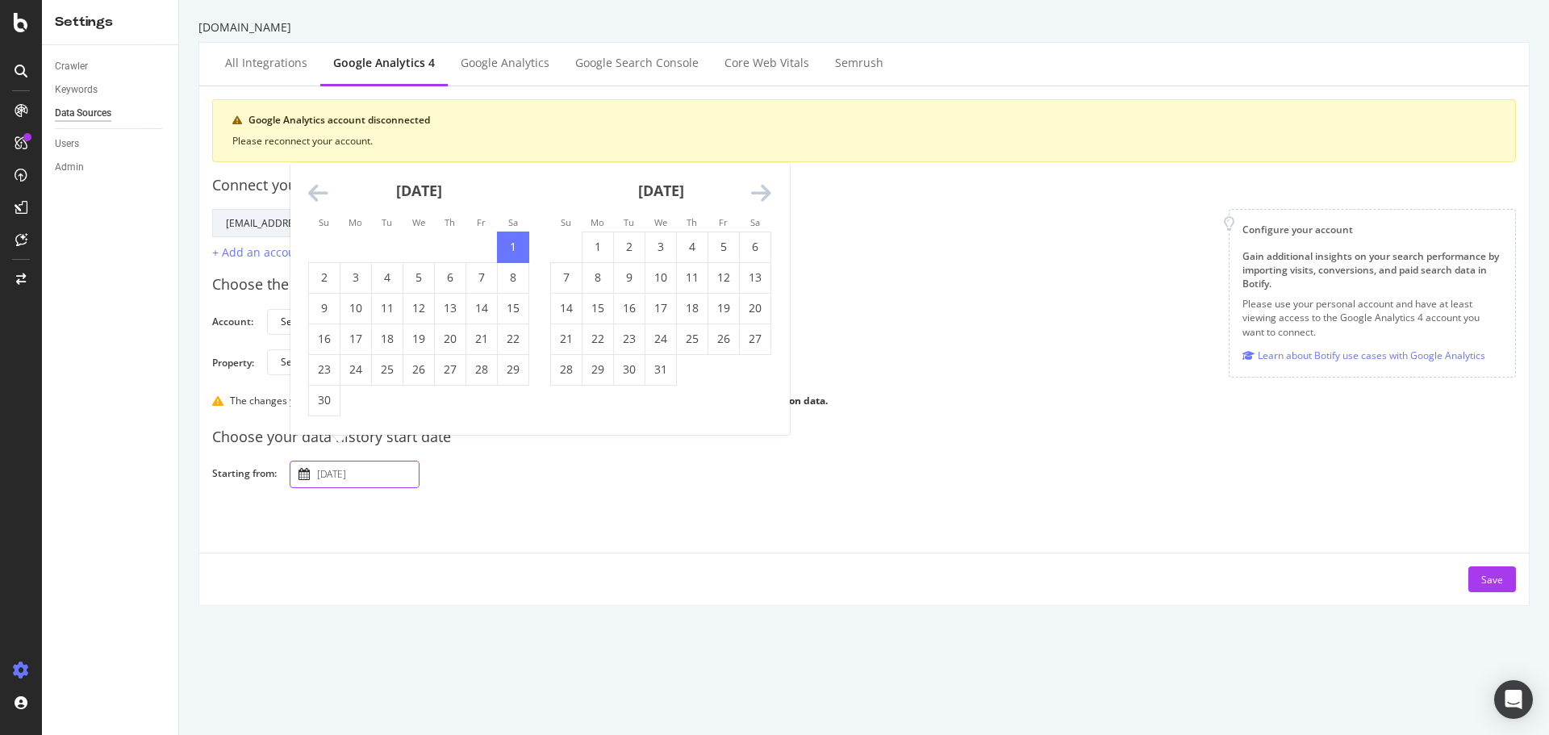
click at [775, 198] on div "May 2023 1 2 3 4 5 6 7 8 9 10 11 12 13 14 15 16 17 18 19 20 21 22 23 24 25 26 2…" at bounding box center [661, 274] width 242 height 223
click at [766, 194] on icon "Move forward to switch to the next month." at bounding box center [761, 193] width 20 height 23
click at [765, 223] on icon "Move forward to switch to the next month." at bounding box center [761, 224] width 20 height 23
click at [765, 206] on div "July 2023" at bounding box center [660, 197] width 221 height 69
click at [759, 198] on icon "Move forward to switch to the next month." at bounding box center [761, 193] width 20 height 23
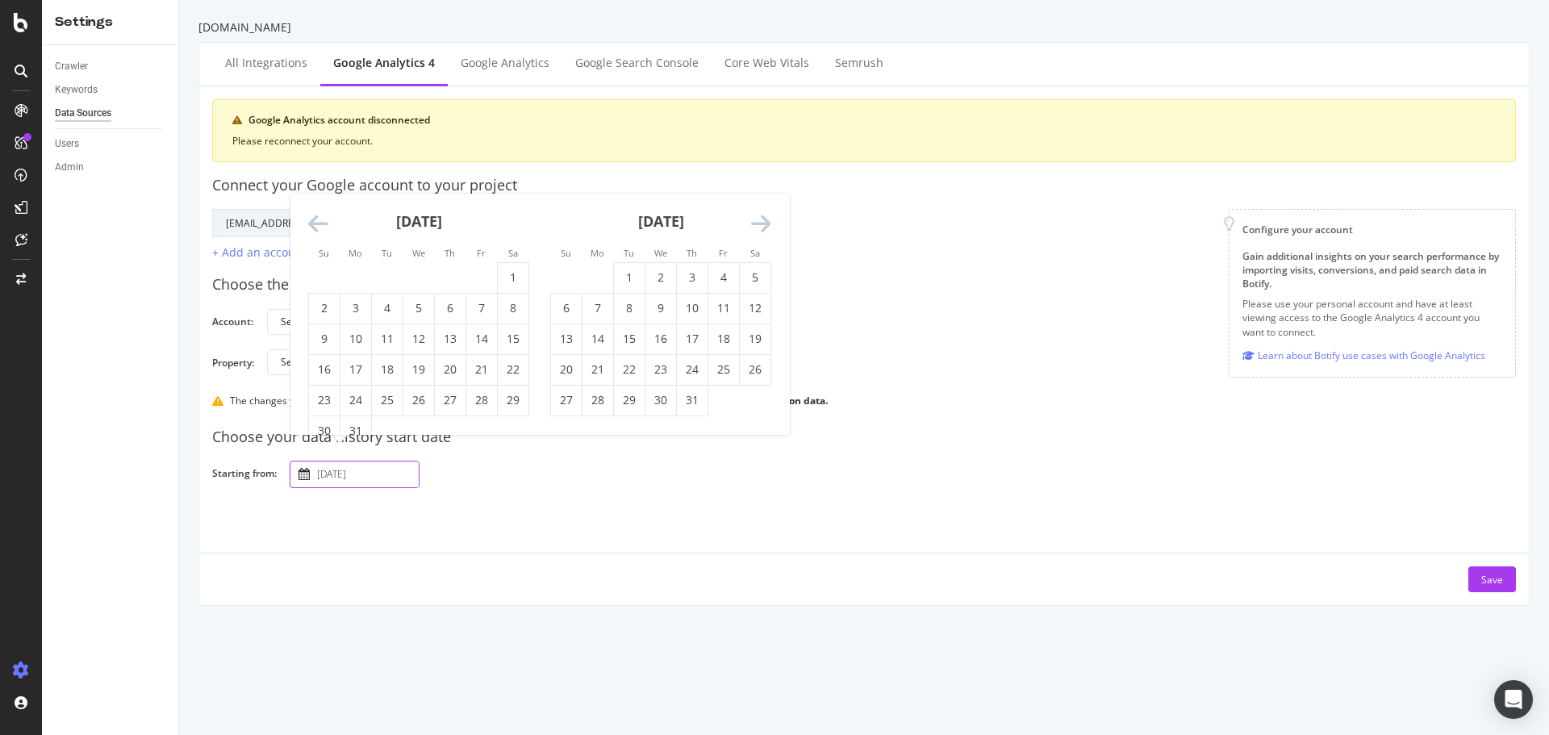
click at [771, 229] on div "August 2023 1 2 3 4 5 6 7 8 9 10 11 12 13 14 15 16 17 18 19 20 21 22 23 24 25 2…" at bounding box center [661, 305] width 242 height 223
click at [761, 223] on icon "Move forward to switch to the next month." at bounding box center [761, 224] width 20 height 23
click at [761, 222] on icon "Move forward to switch to the next month." at bounding box center [761, 224] width 20 height 23
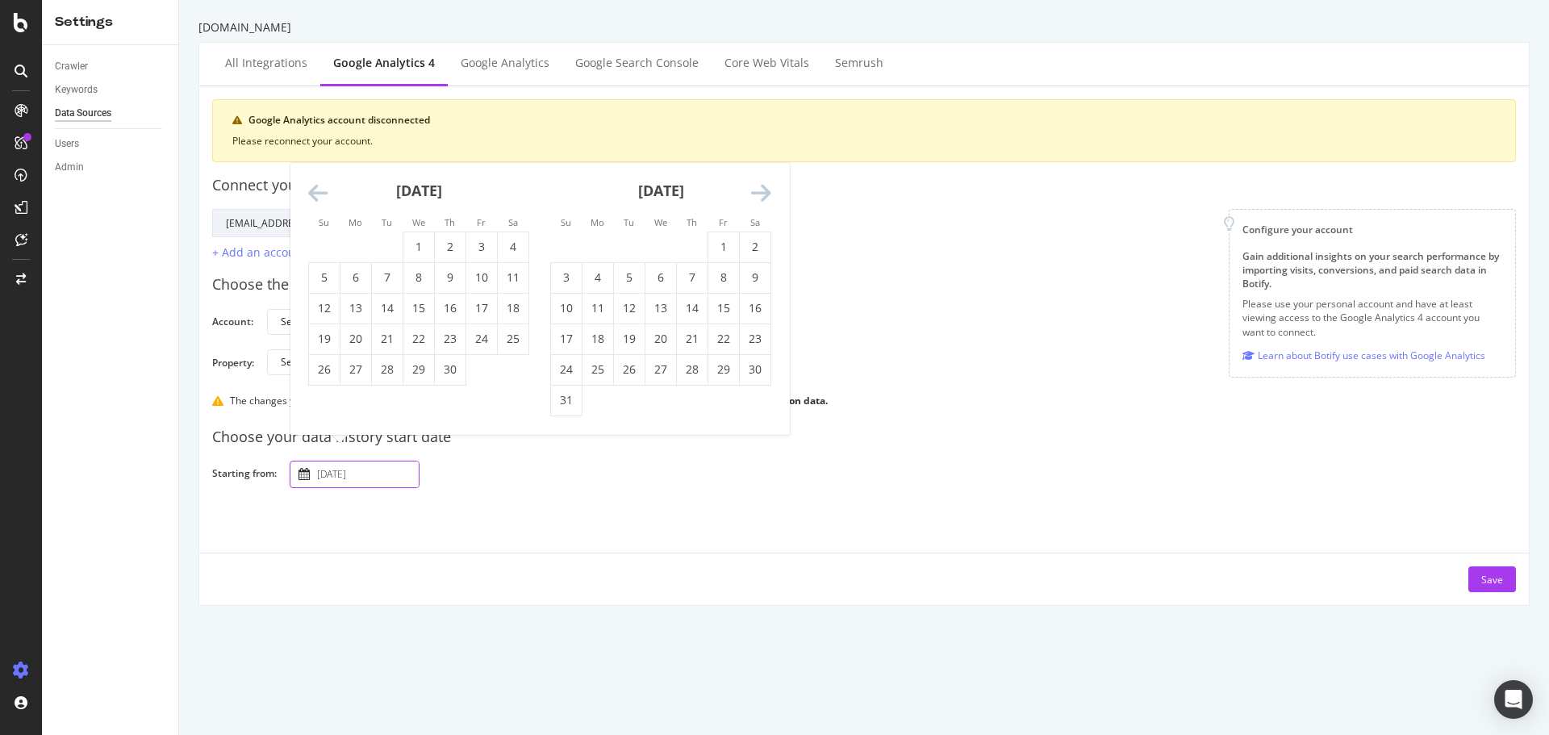
click at [773, 199] on div "December 2023 1 2 3 4 5 6 7 8 9 10 11 12 13 14 15 16 17 18 19 20 21 22 23 24 25…" at bounding box center [661, 289] width 242 height 253
click at [768, 196] on icon "Move forward to switch to the next month." at bounding box center [761, 193] width 20 height 23
click at [604, 274] on td "1" at bounding box center [597, 277] width 31 height 31
type input "2024 January 1st"
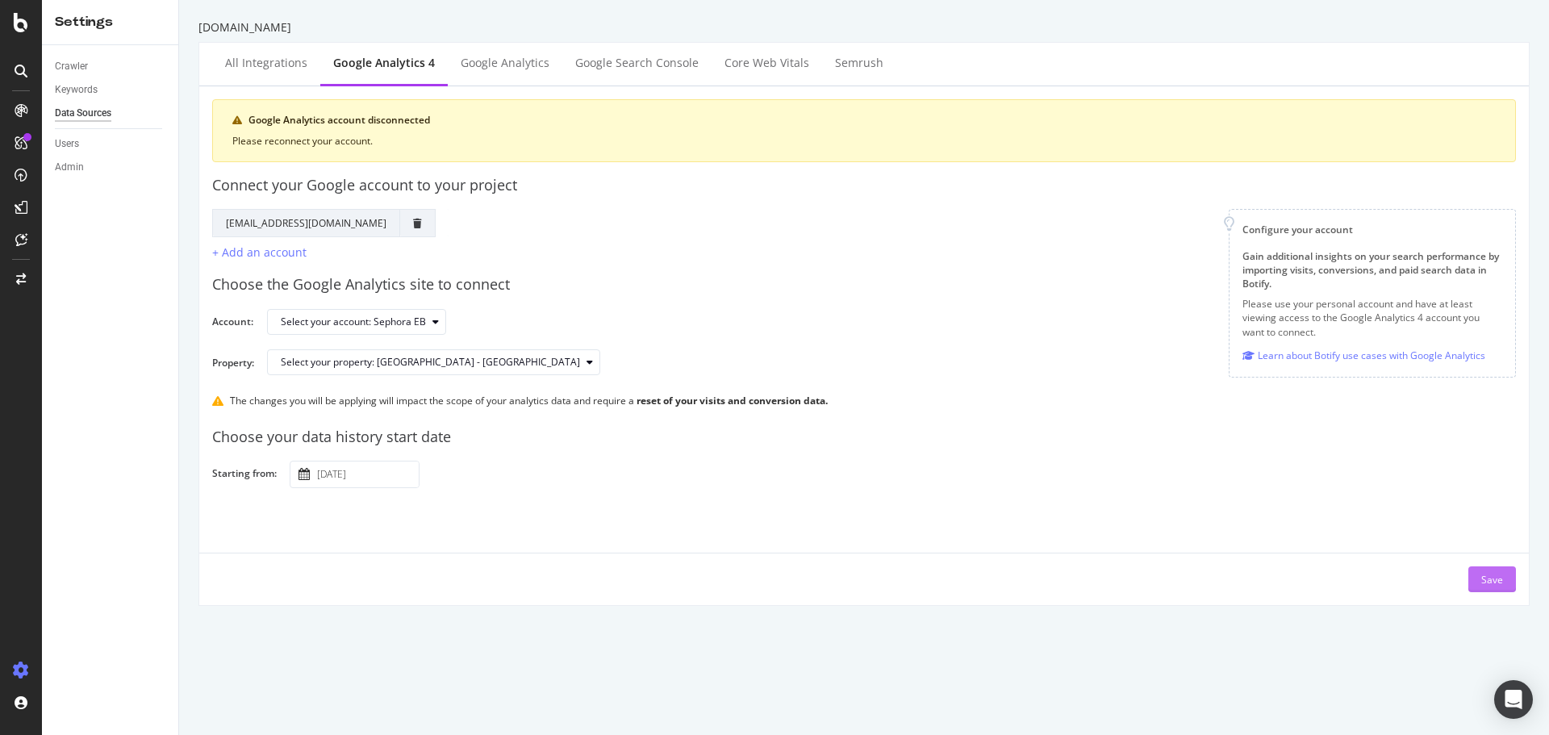
click at [1481, 586] on div "Save" at bounding box center [1492, 580] width 22 height 14
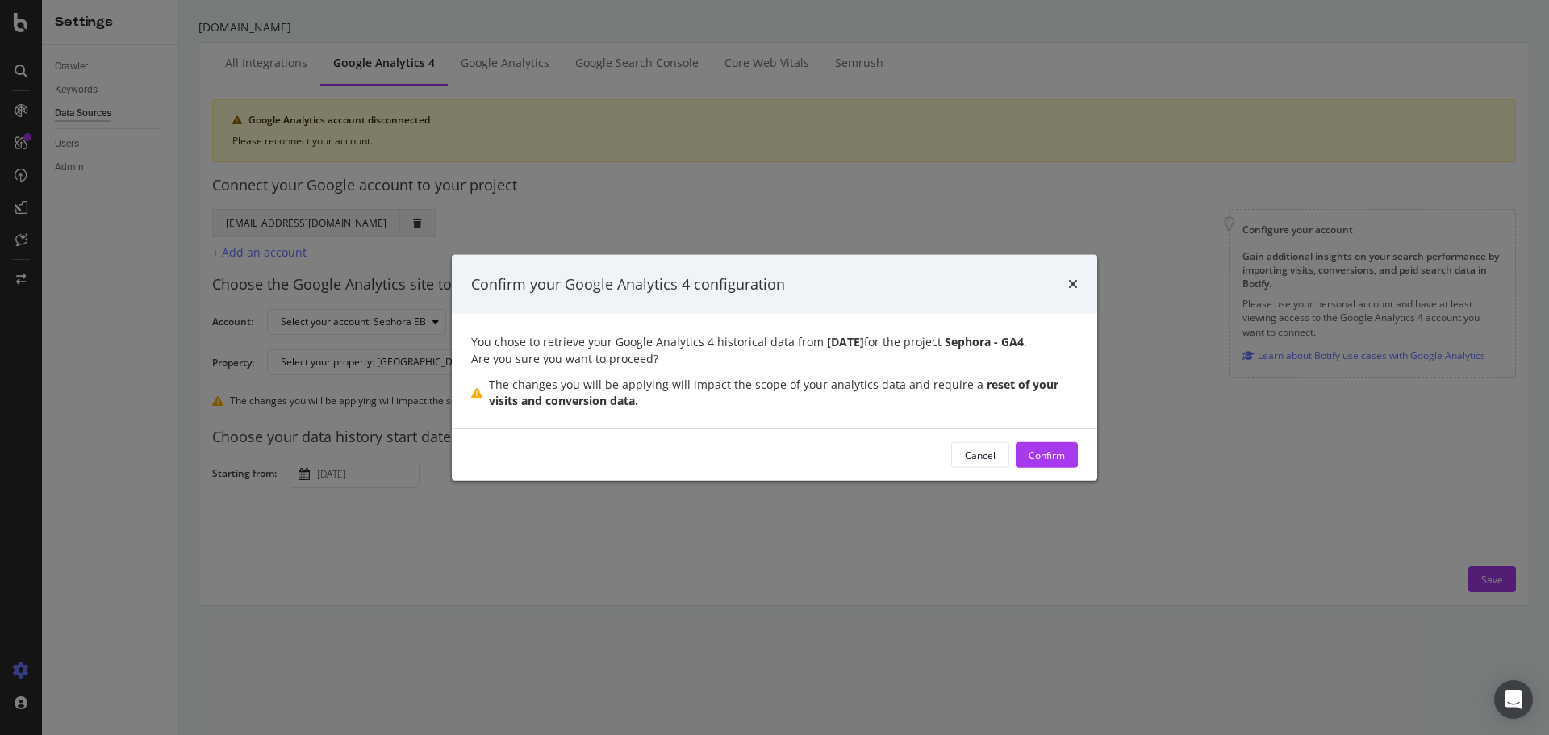
click at [1056, 471] on div "Cancel Confirm" at bounding box center [774, 455] width 645 height 52
click at [1039, 457] on div "Confirm" at bounding box center [1046, 455] width 36 height 14
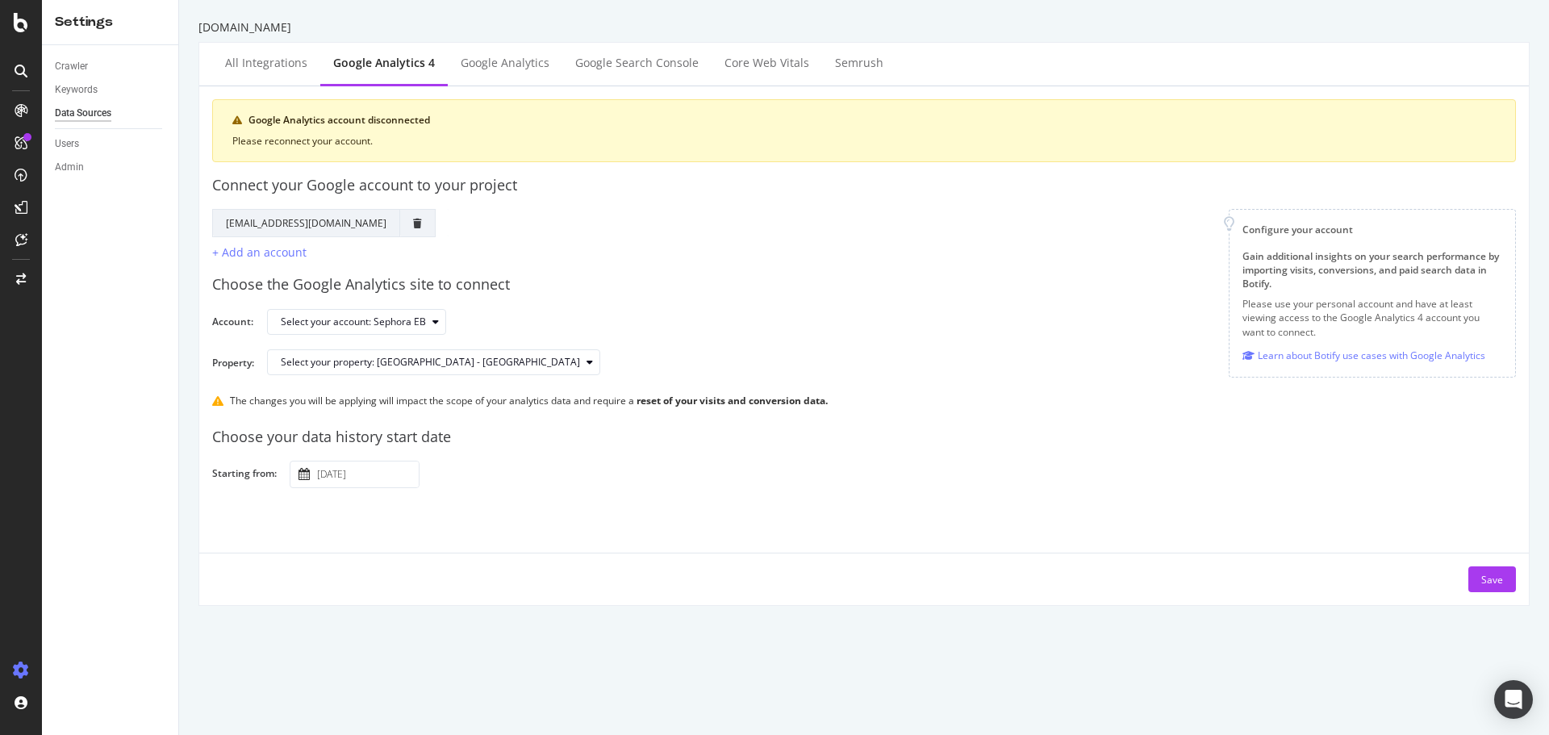
click at [1036, 444] on div "Choose your data history start date" at bounding box center [863, 437] width 1303 height 21
click at [626, 324] on div "Select your account: Sephora EB" at bounding box center [885, 322] width 1236 height 28
click at [1481, 568] on div "Save" at bounding box center [1492, 579] width 22 height 24
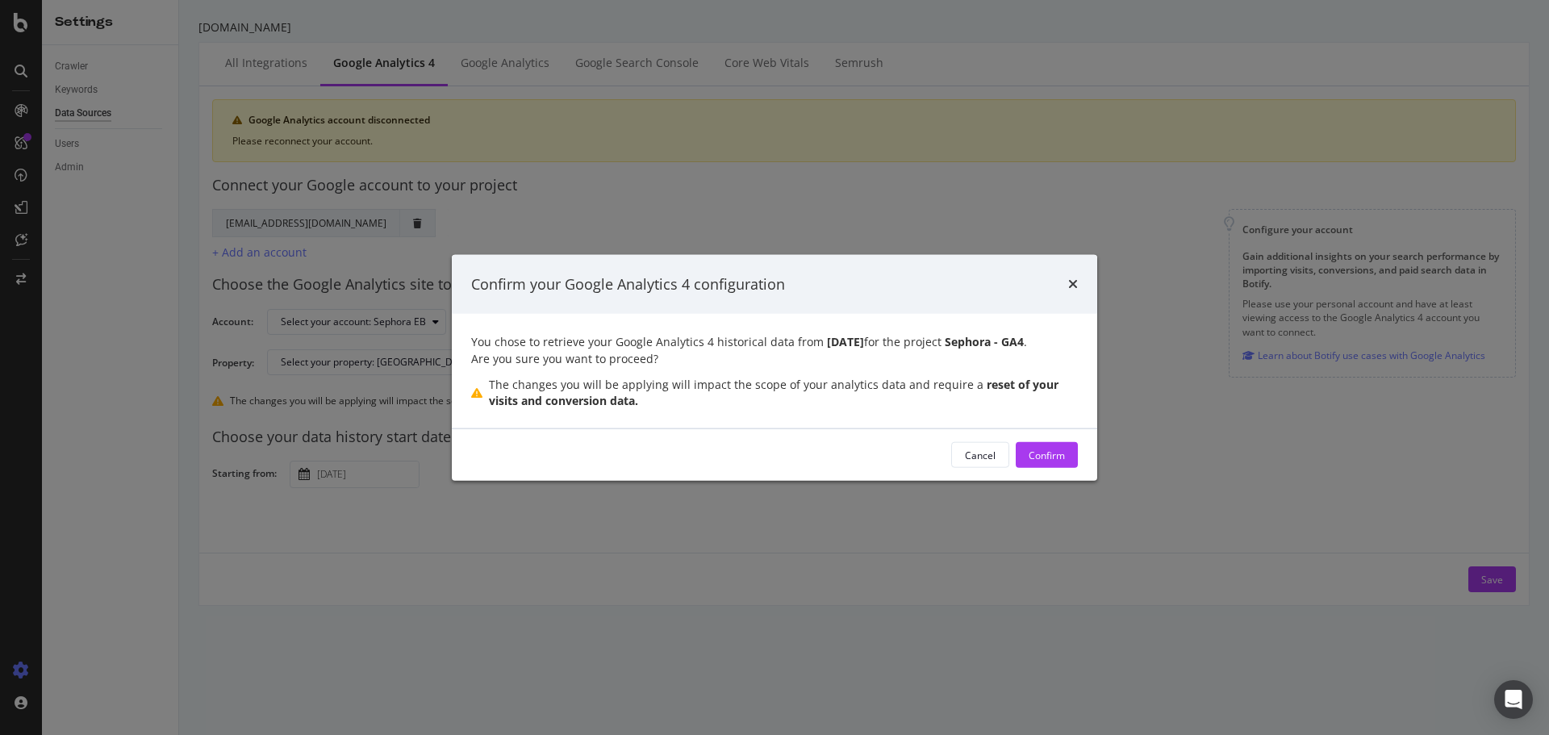
click at [1086, 454] on div "Cancel Confirm" at bounding box center [774, 455] width 645 height 52
click at [1071, 283] on icon "times" at bounding box center [1073, 283] width 10 height 13
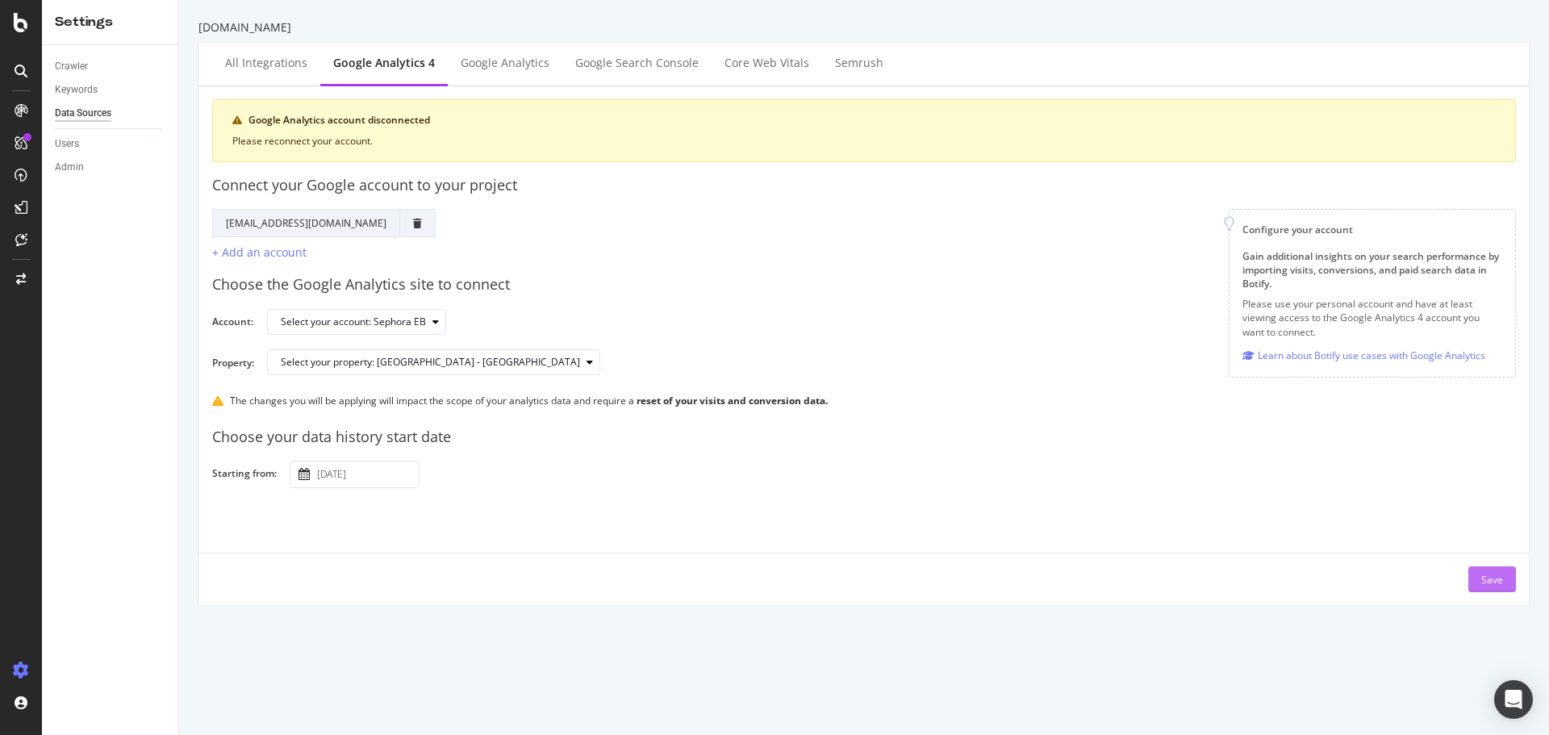
click at [1483, 577] on div "Save" at bounding box center [1492, 580] width 22 height 14
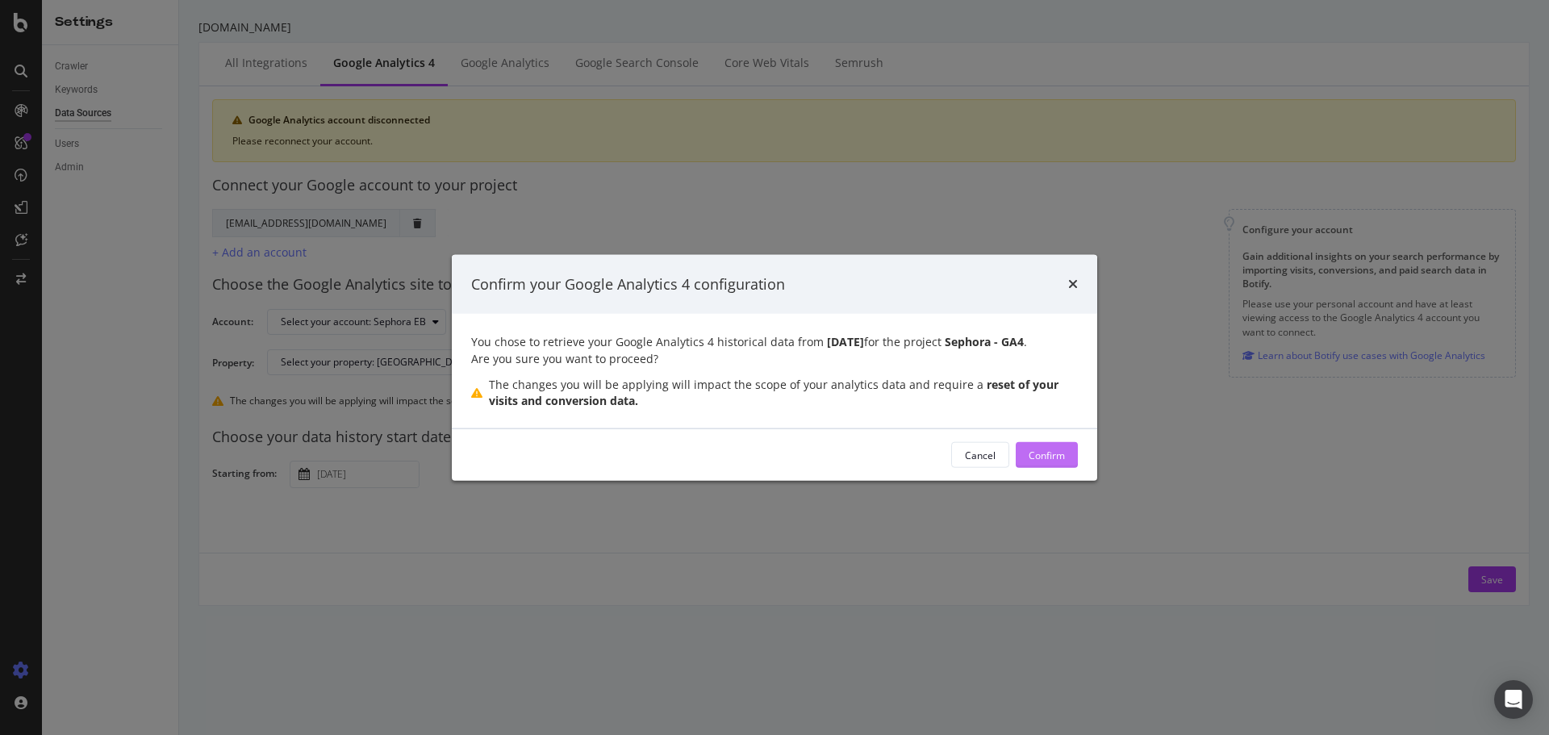
click at [1051, 444] on div "Confirm" at bounding box center [1046, 455] width 36 height 24
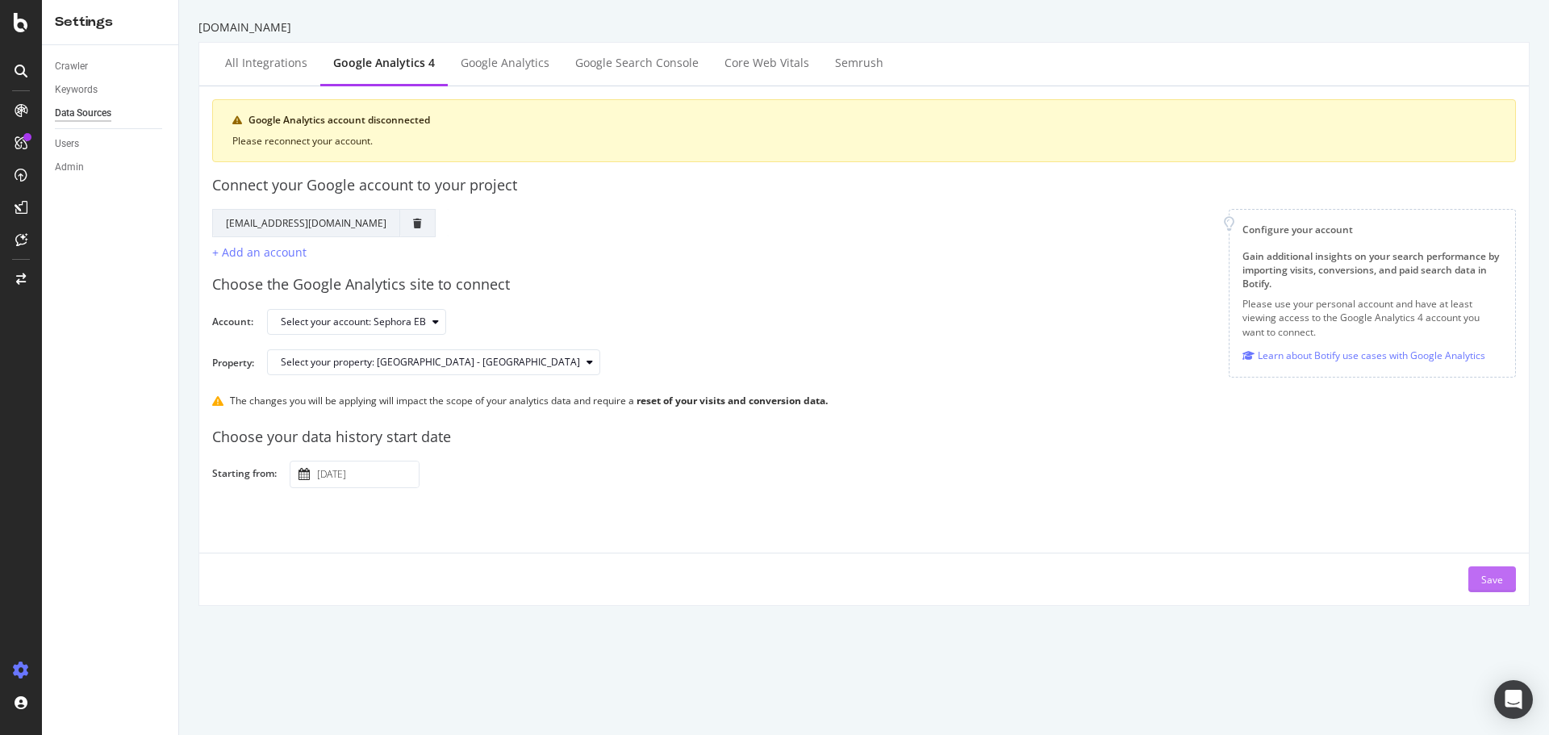
click at [1486, 582] on div "Save" at bounding box center [1492, 580] width 22 height 14
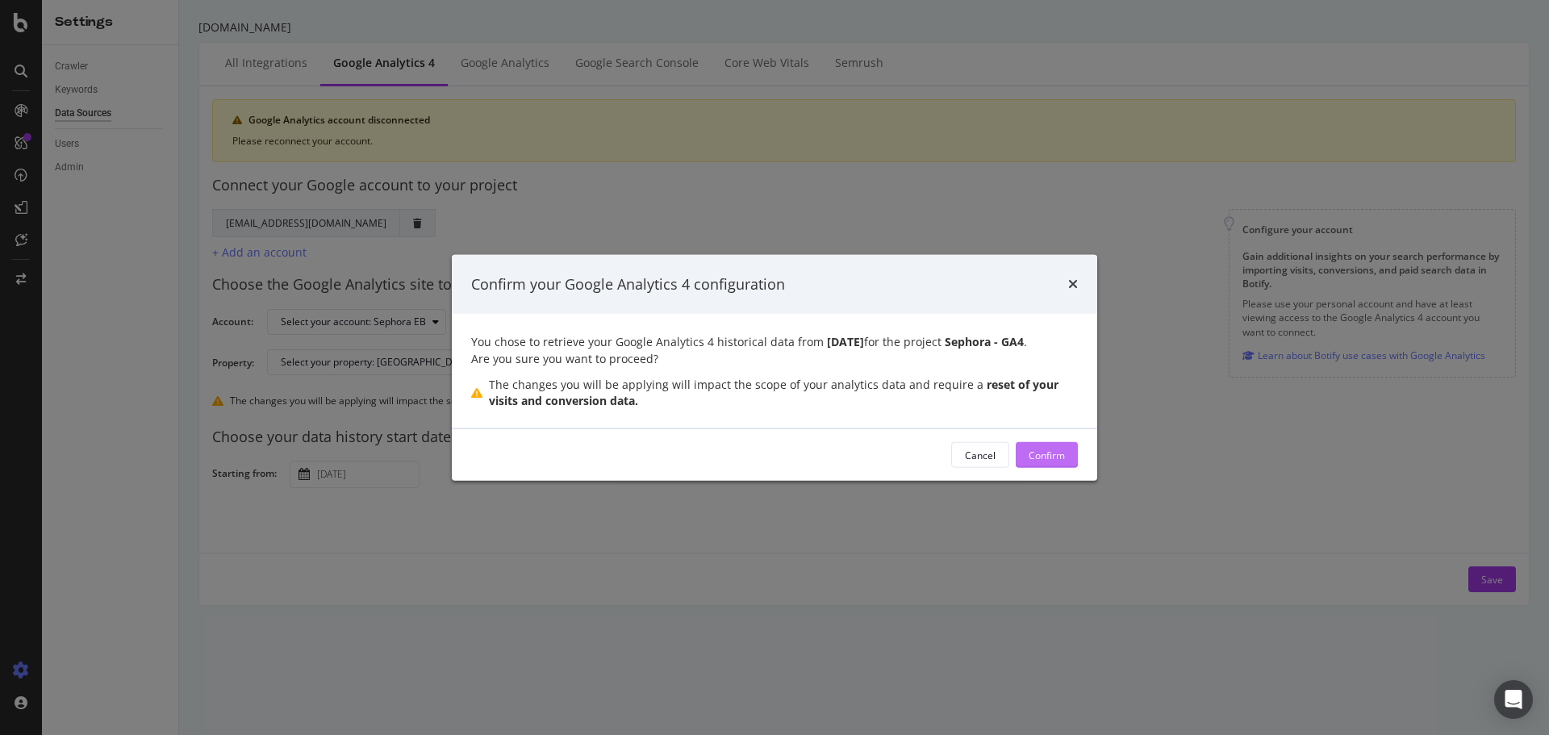
click at [1046, 449] on div "Confirm" at bounding box center [1046, 455] width 36 height 14
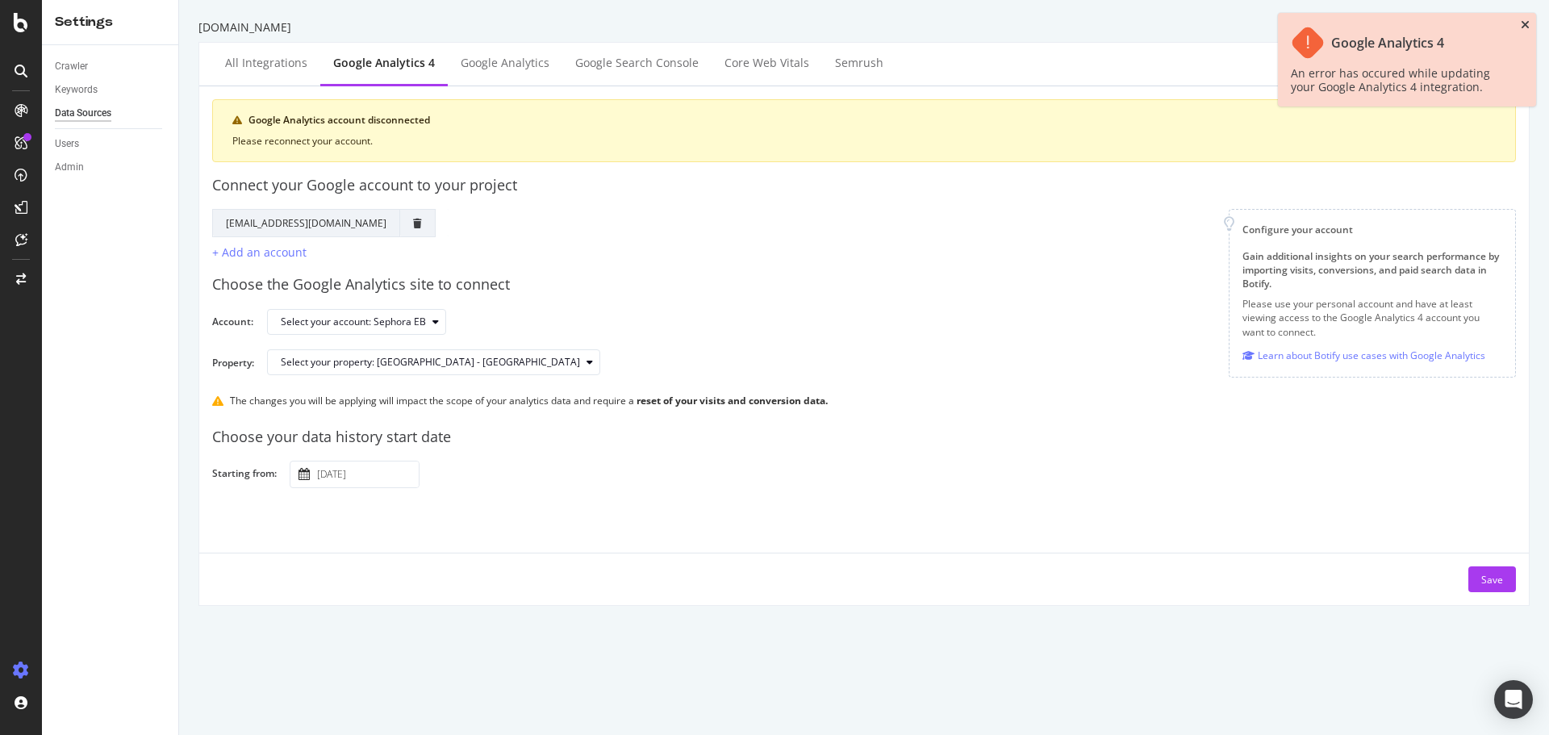
click at [1522, 20] on icon "close toast" at bounding box center [1524, 24] width 9 height 11
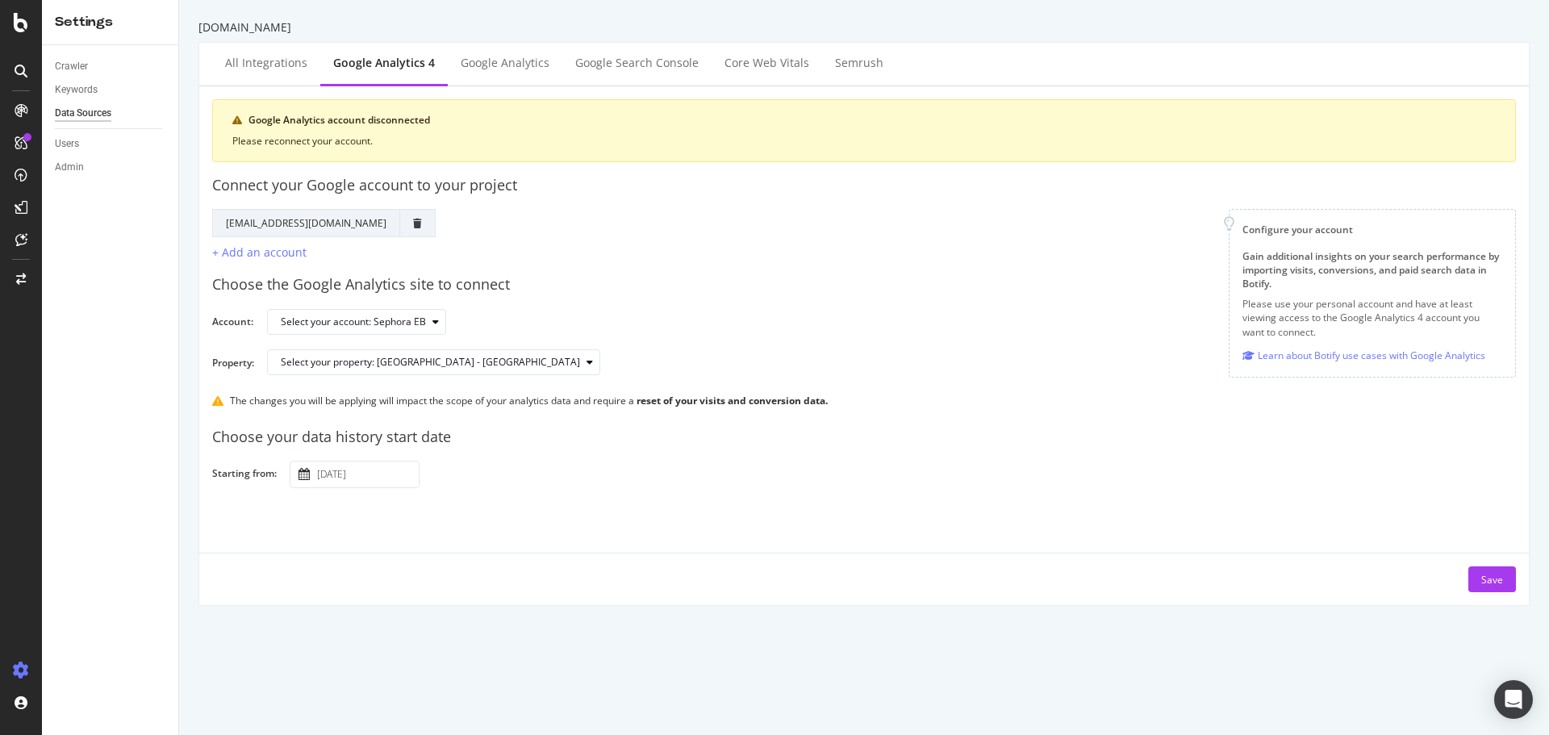
click at [400, 227] on td at bounding box center [417, 222] width 35 height 27
click at [413, 223] on icon "trash" at bounding box center [417, 224] width 9 height 10
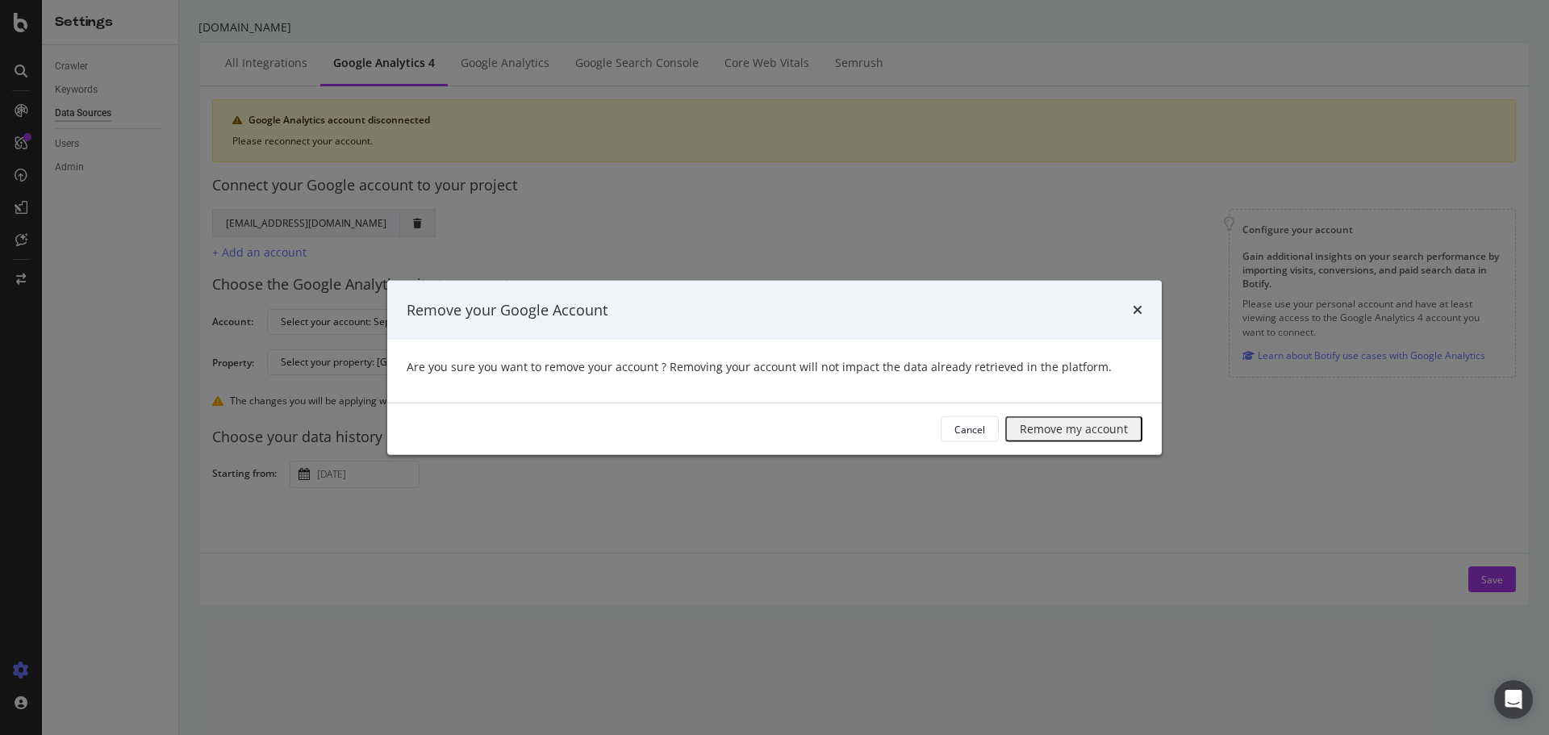
click at [1019, 430] on div "Remove my account" at bounding box center [1073, 429] width 108 height 21
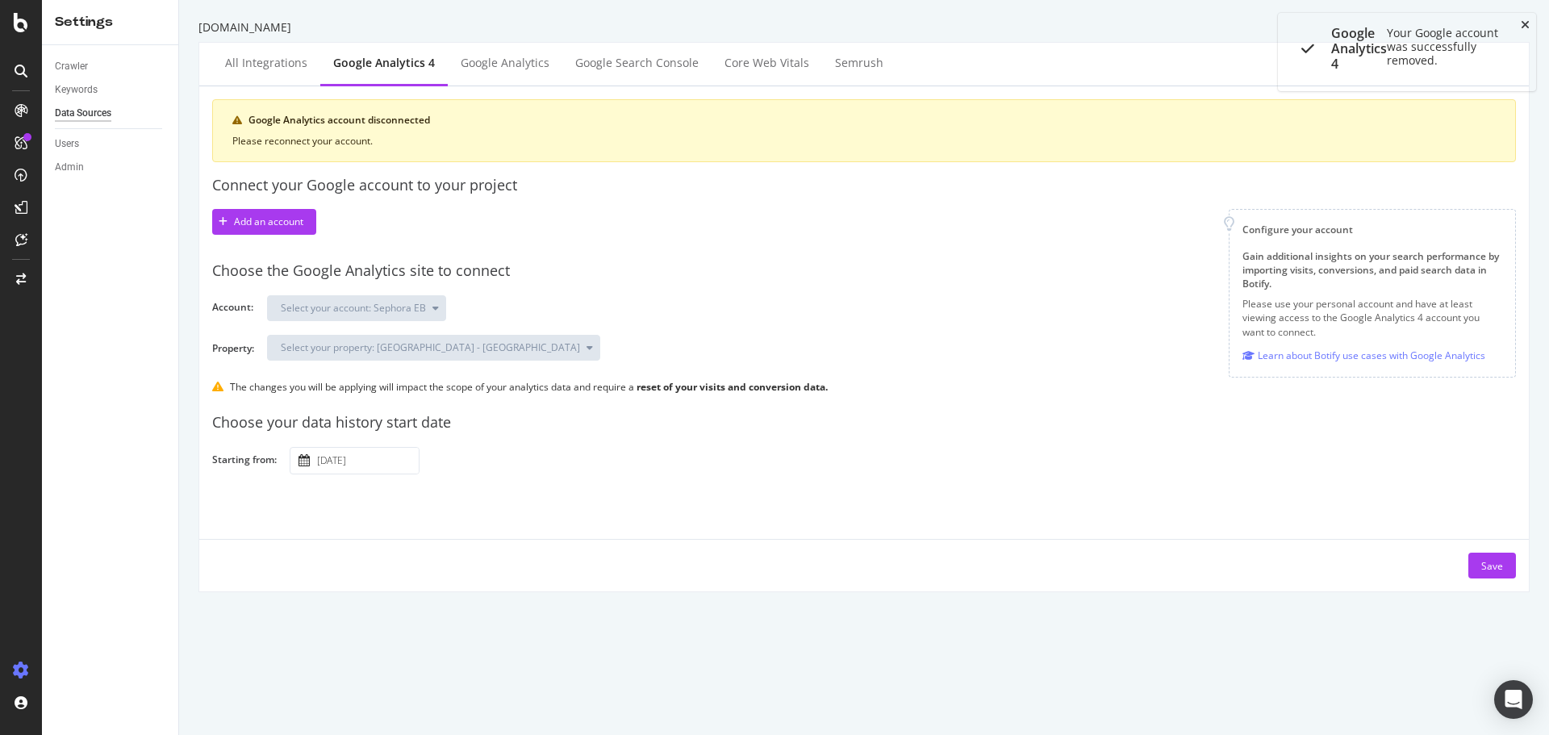
click at [1526, 27] on icon "close toast" at bounding box center [1524, 24] width 9 height 11
click at [286, 232] on div "Add an account" at bounding box center [257, 222] width 91 height 24
click at [222, 225] on icon "button" at bounding box center [223, 222] width 9 height 10
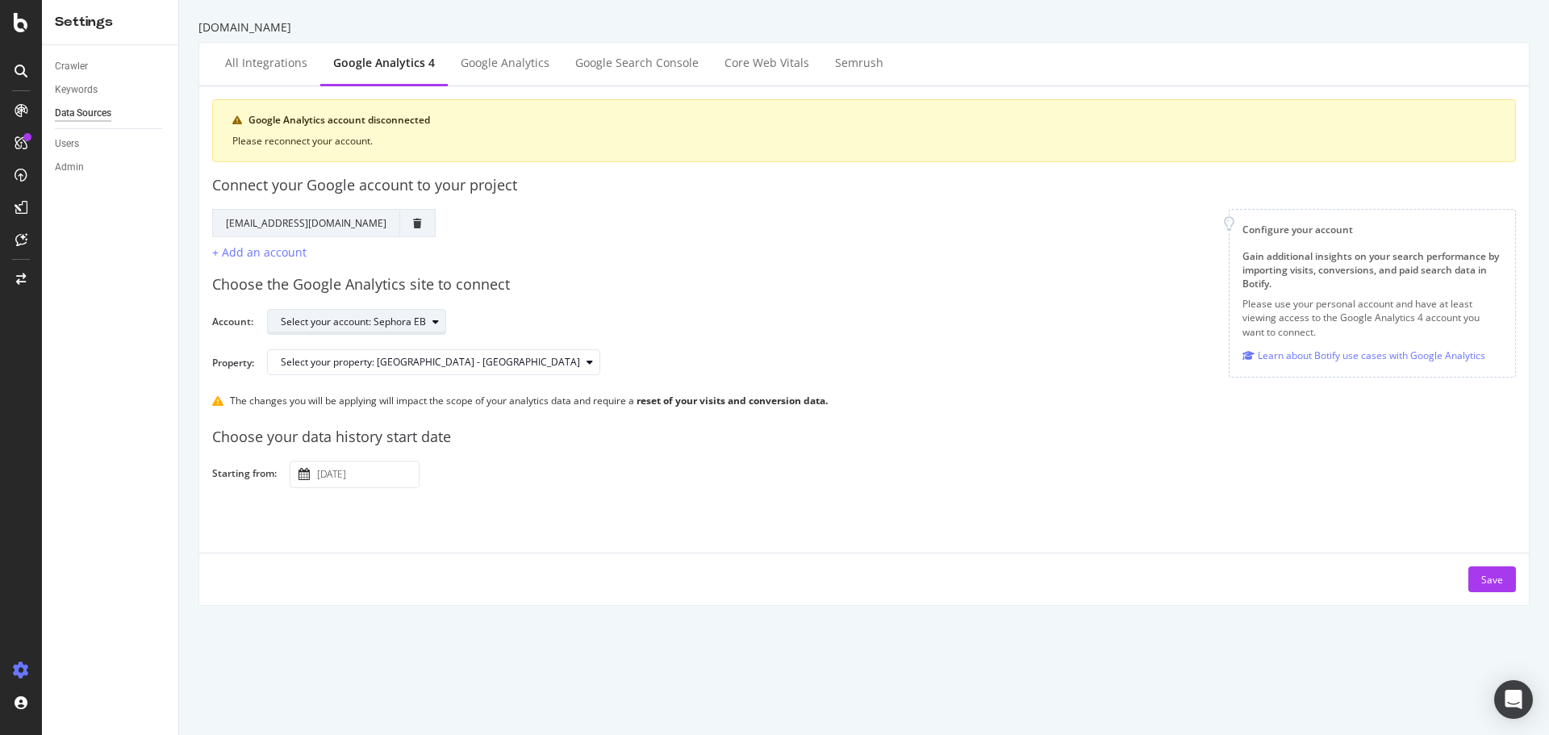
click at [407, 322] on div "Select your account: Sephora EB" at bounding box center [353, 322] width 145 height 10
click at [315, 344] on div "Sephora EB" at bounding box center [316, 349] width 54 height 14
click at [320, 350] on div "Sephora EB" at bounding box center [316, 349] width 54 height 14
click at [335, 352] on div "Sephora EB" at bounding box center [316, 349] width 54 height 14
click at [411, 362] on div "Select your property: Sephora - GA4" at bounding box center [430, 362] width 299 height 10
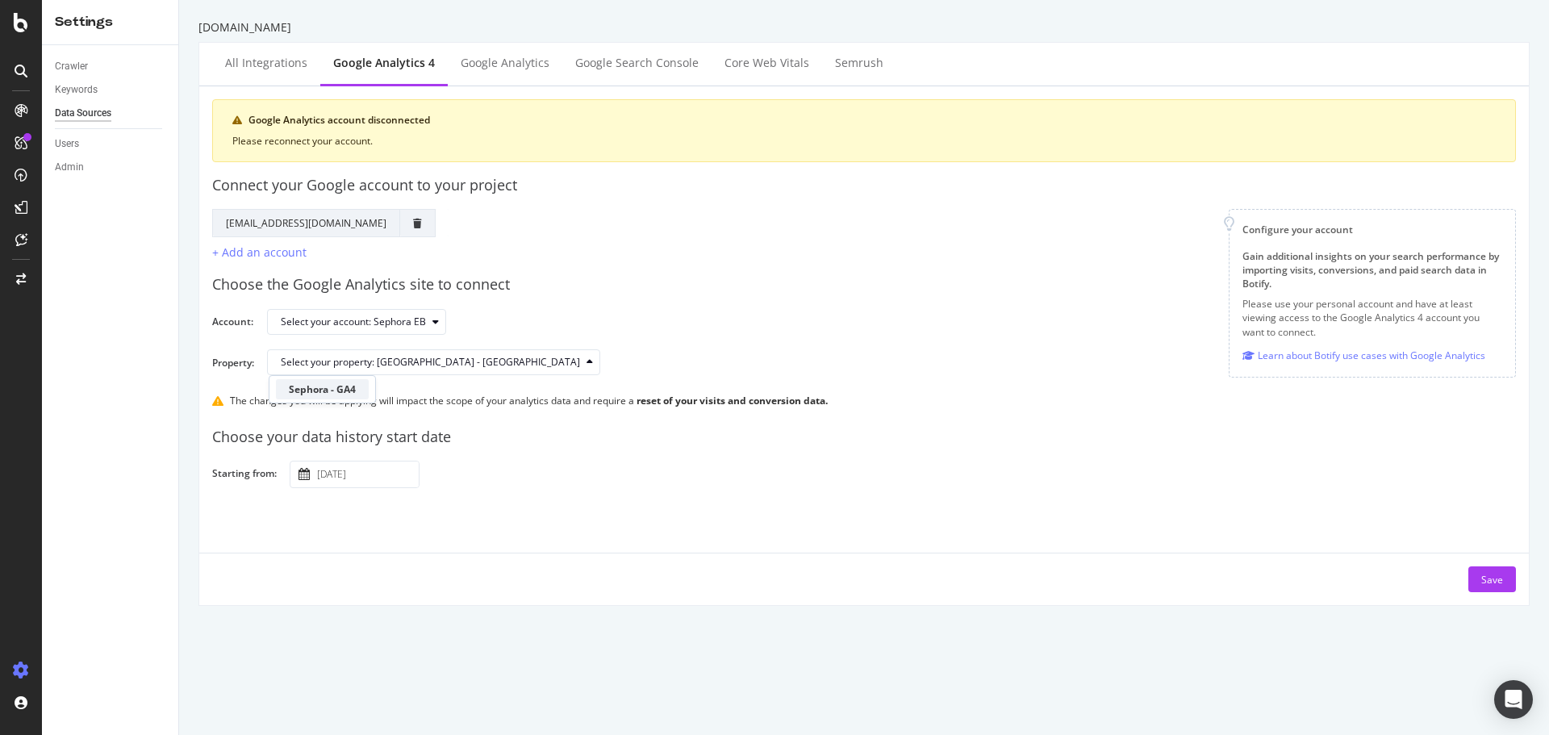
click at [317, 389] on div "Sephora - GA4" at bounding box center [322, 389] width 67 height 14
click at [469, 450] on div "Choose your data history start date Starting from: 2024 January 1st Navigate fo…" at bounding box center [863, 451] width 1303 height 75
click at [353, 475] on input "2024 January 1st" at bounding box center [366, 474] width 105 height 26
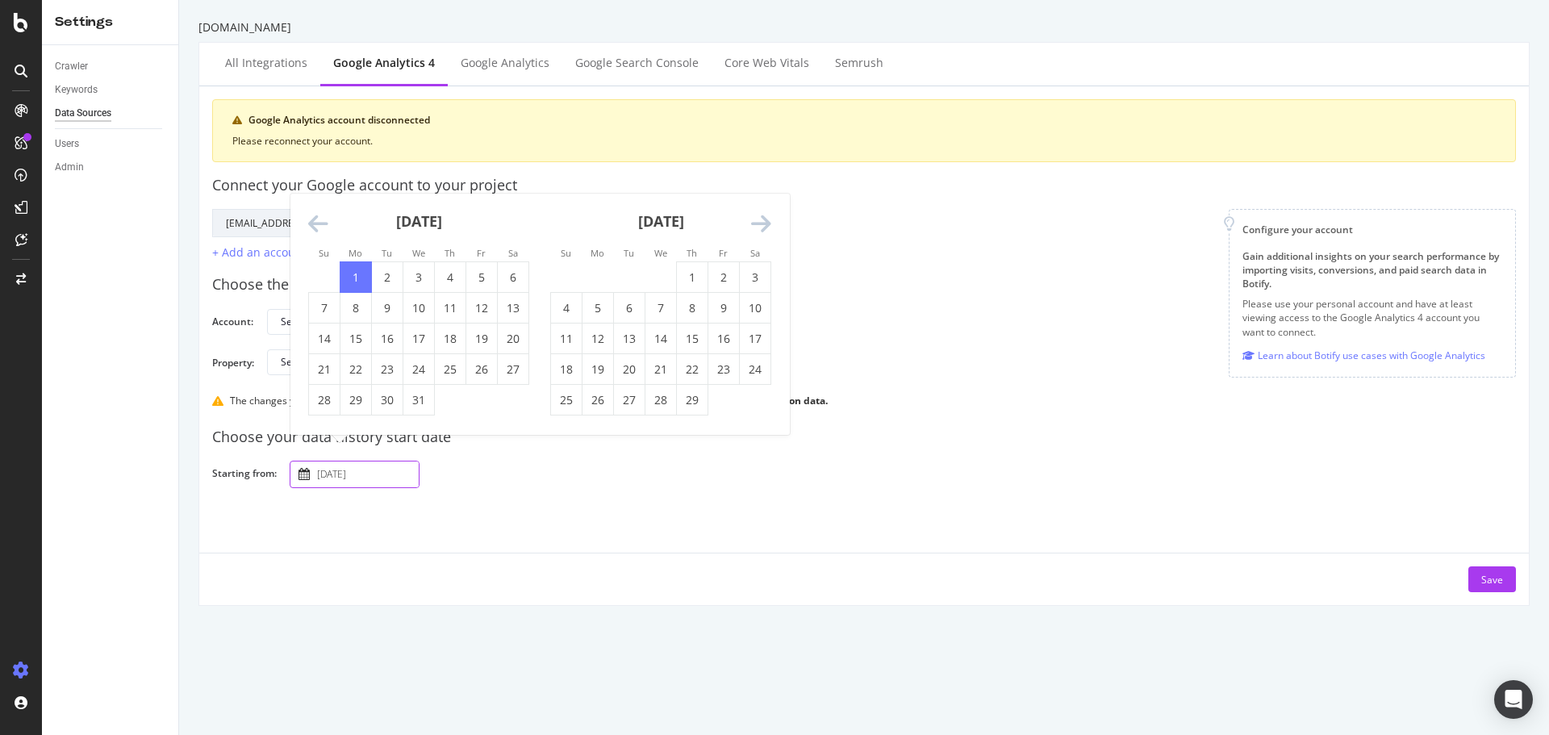
click at [727, 486] on div "2024 January 1st Navigate forward to interact with the calendar and select a da…" at bounding box center [896, 474] width 1213 height 28
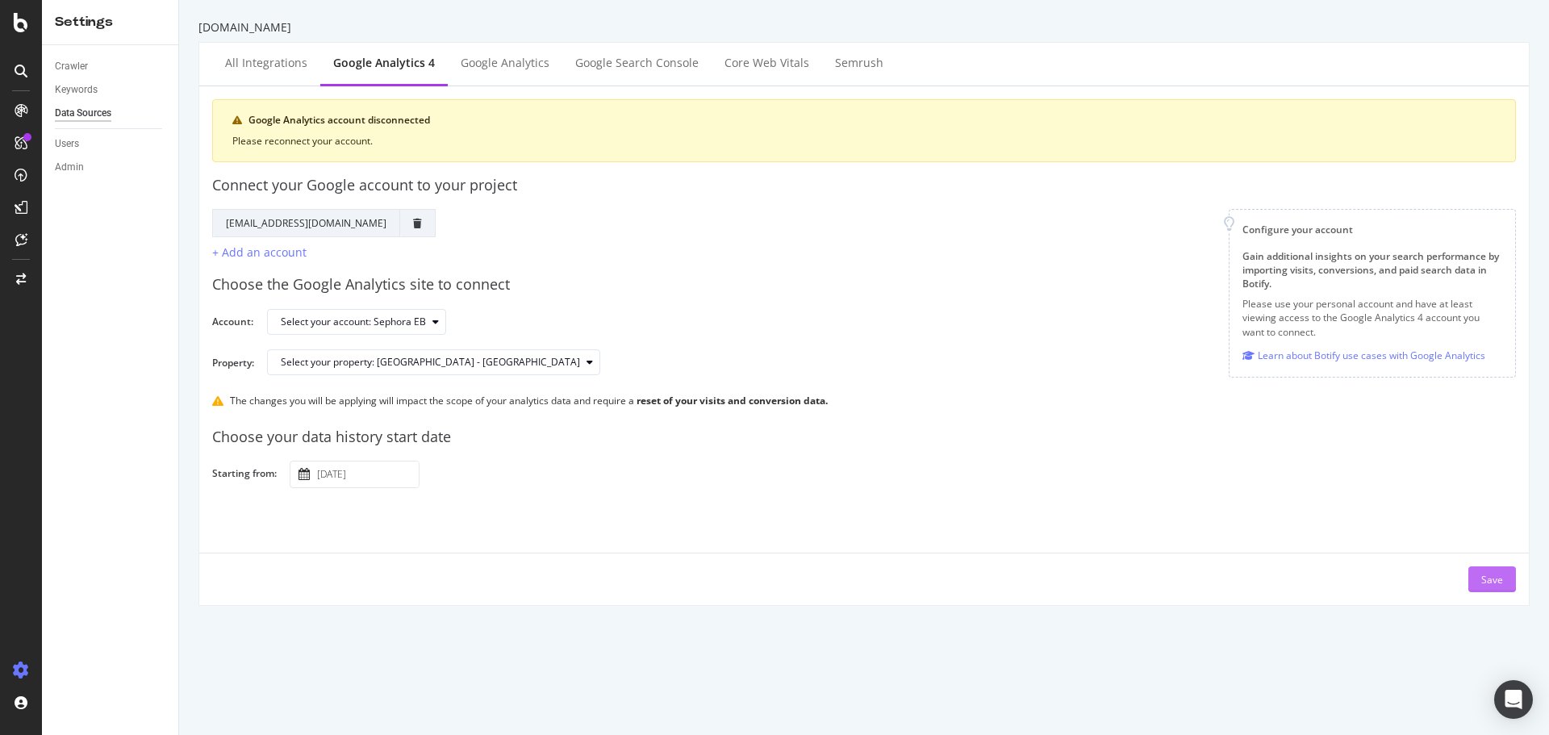
click at [1486, 578] on div "Save" at bounding box center [1492, 580] width 22 height 14
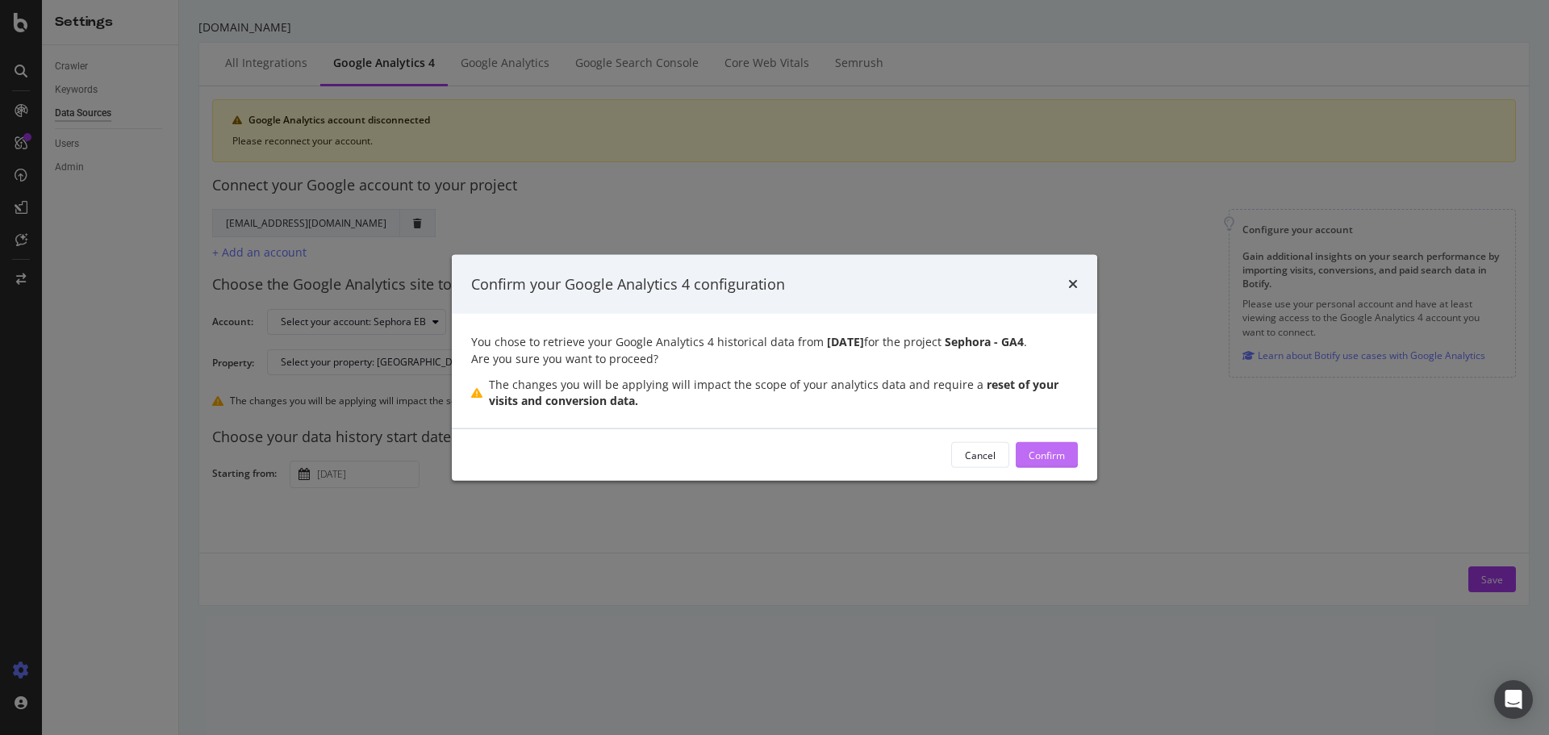
click at [1056, 455] on div "Confirm" at bounding box center [1046, 455] width 36 height 14
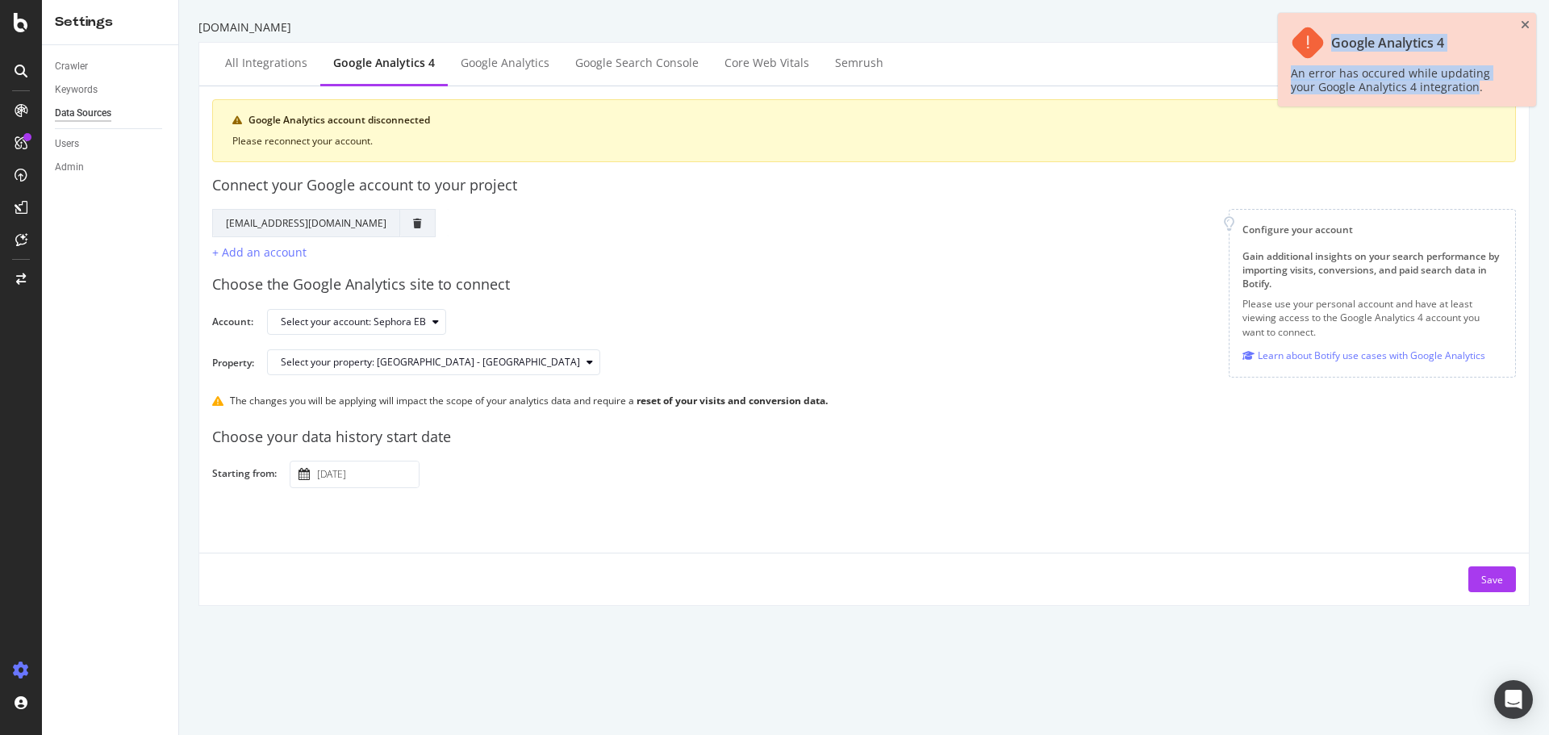
drag, startPoint x: 1475, startPoint y: 86, endPoint x: 1319, endPoint y: 40, distance: 163.3
click at [1319, 40] on div "Google Analytics 4 An error has occured while updating your Google Analytics 4 …" at bounding box center [1407, 60] width 258 height 94
copy div "Google Analytics 4 An error has occured while updating your Google Analytics 4 …"
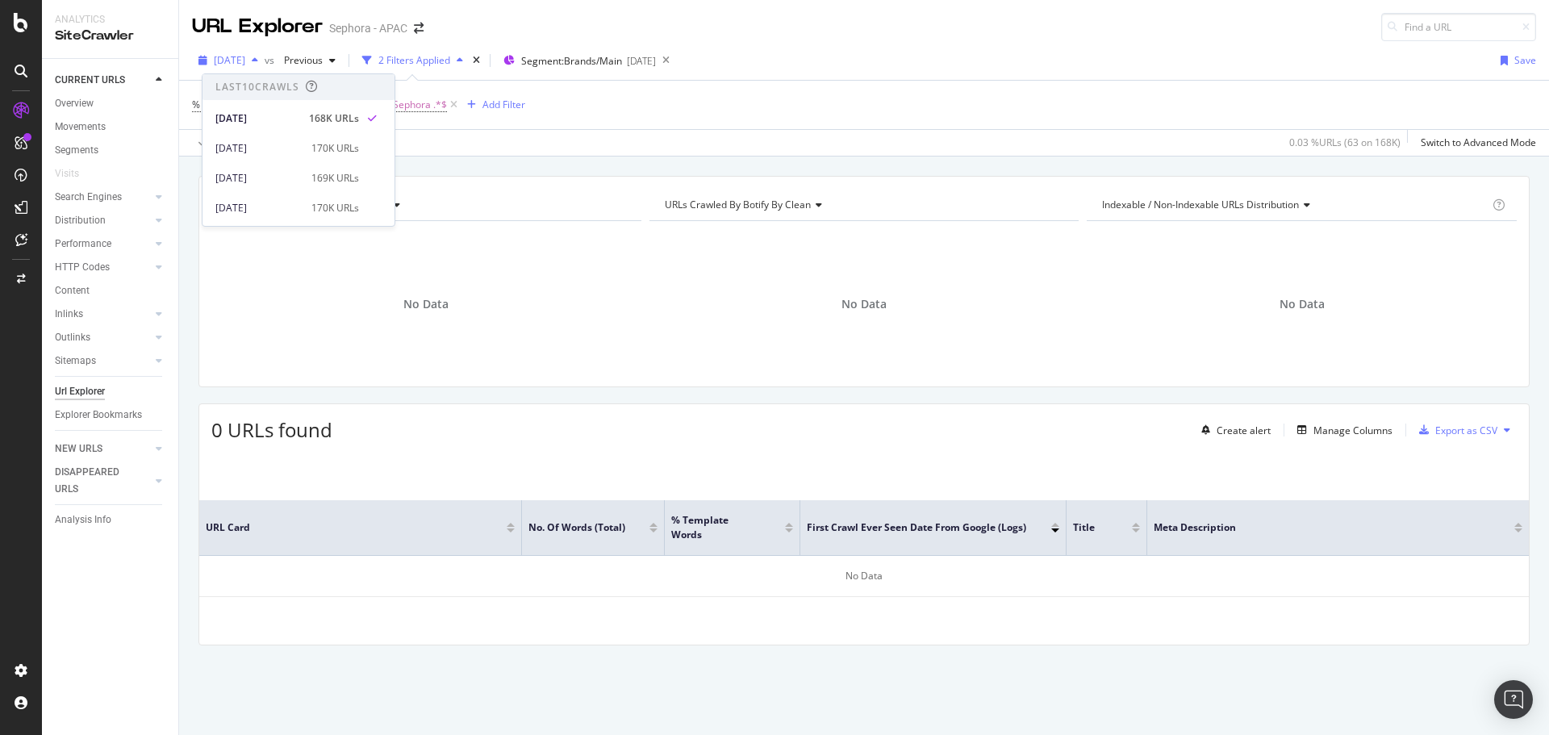
click at [245, 62] on span "[DATE]" at bounding box center [229, 60] width 31 height 14
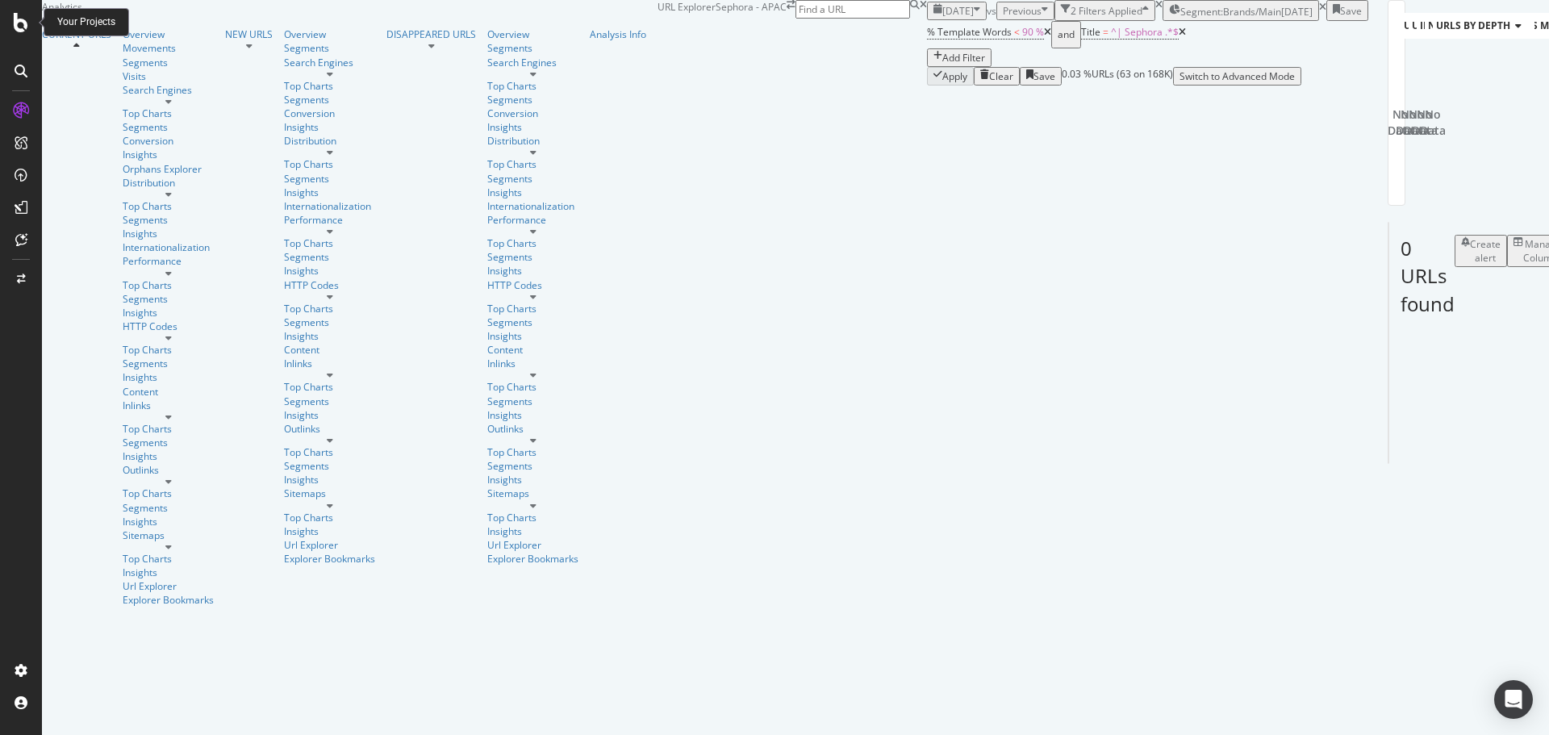
click at [28, 25] on div at bounding box center [21, 22] width 39 height 19
